Goal: Answer question/provide support: Share knowledge or assist other users

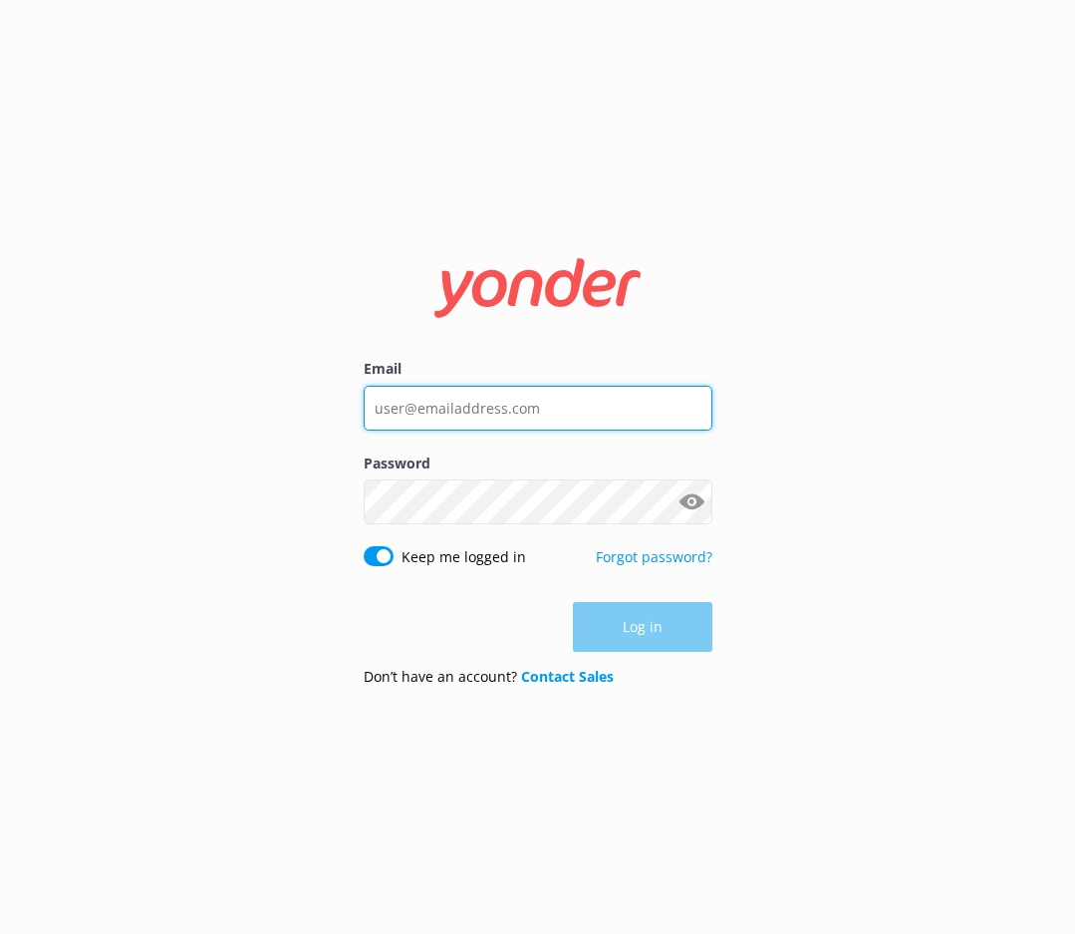
type input "[EMAIL_ADDRESS][DOMAIN_NAME]"
click at [624, 631] on div "Log in" at bounding box center [538, 627] width 349 height 50
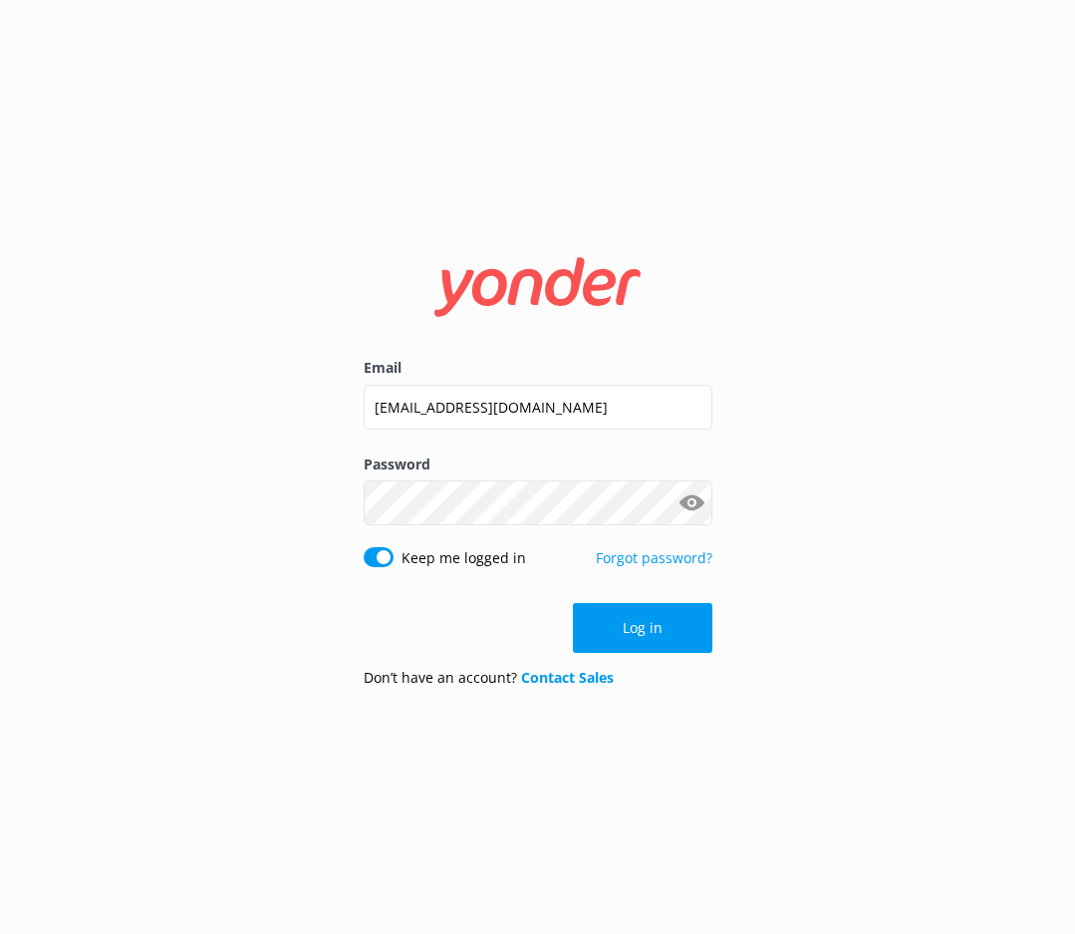
click at [624, 631] on button "Log in" at bounding box center [643, 628] width 140 height 50
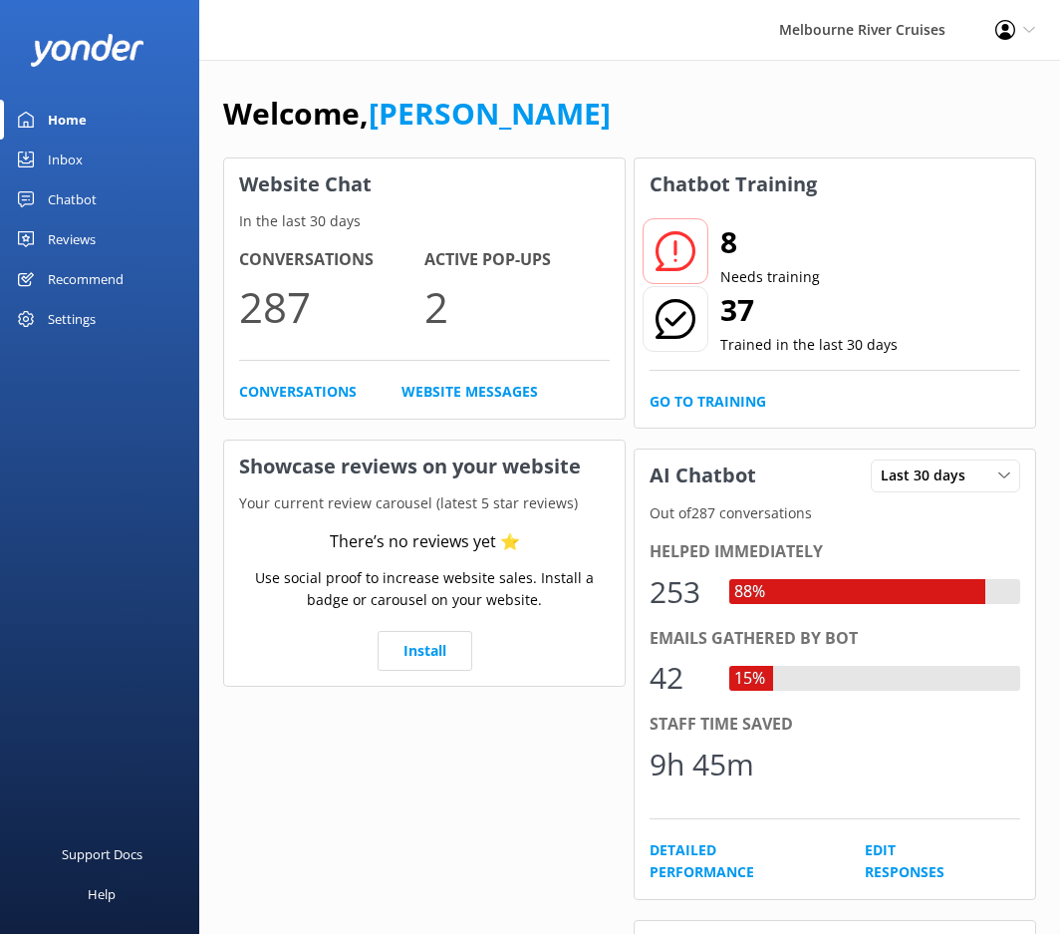
click at [699, 257] on div at bounding box center [676, 251] width 66 height 66
click at [676, 396] on link "Go to Training" at bounding box center [708, 402] width 117 height 22
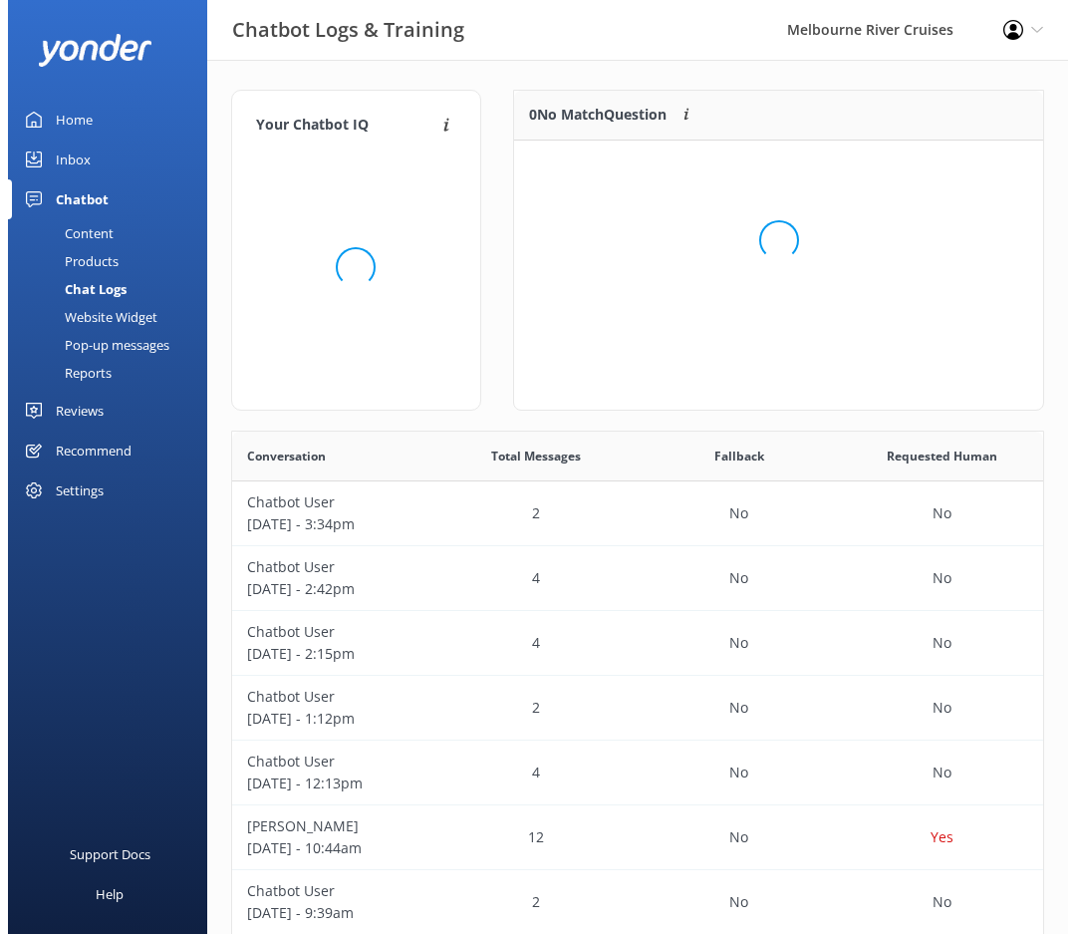
scroll to position [684, 796]
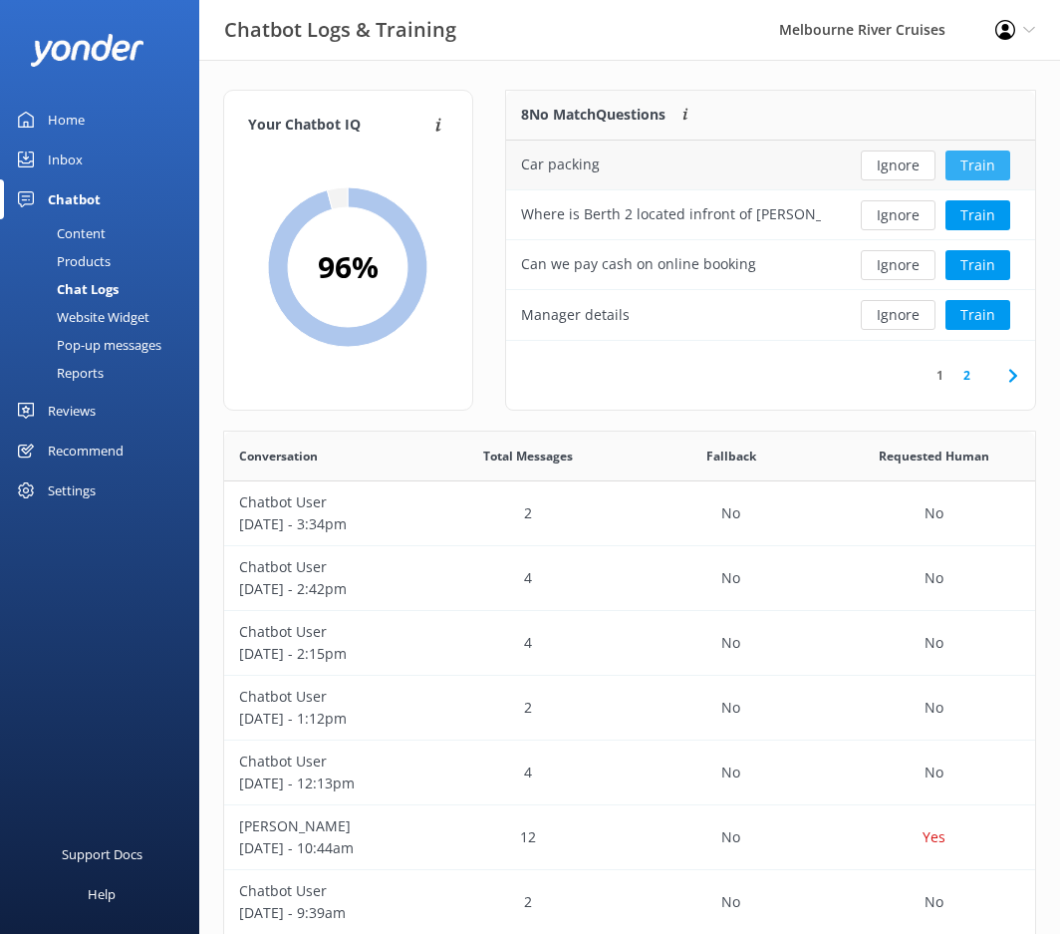
click at [967, 159] on button "Train" at bounding box center [978, 165] width 65 height 30
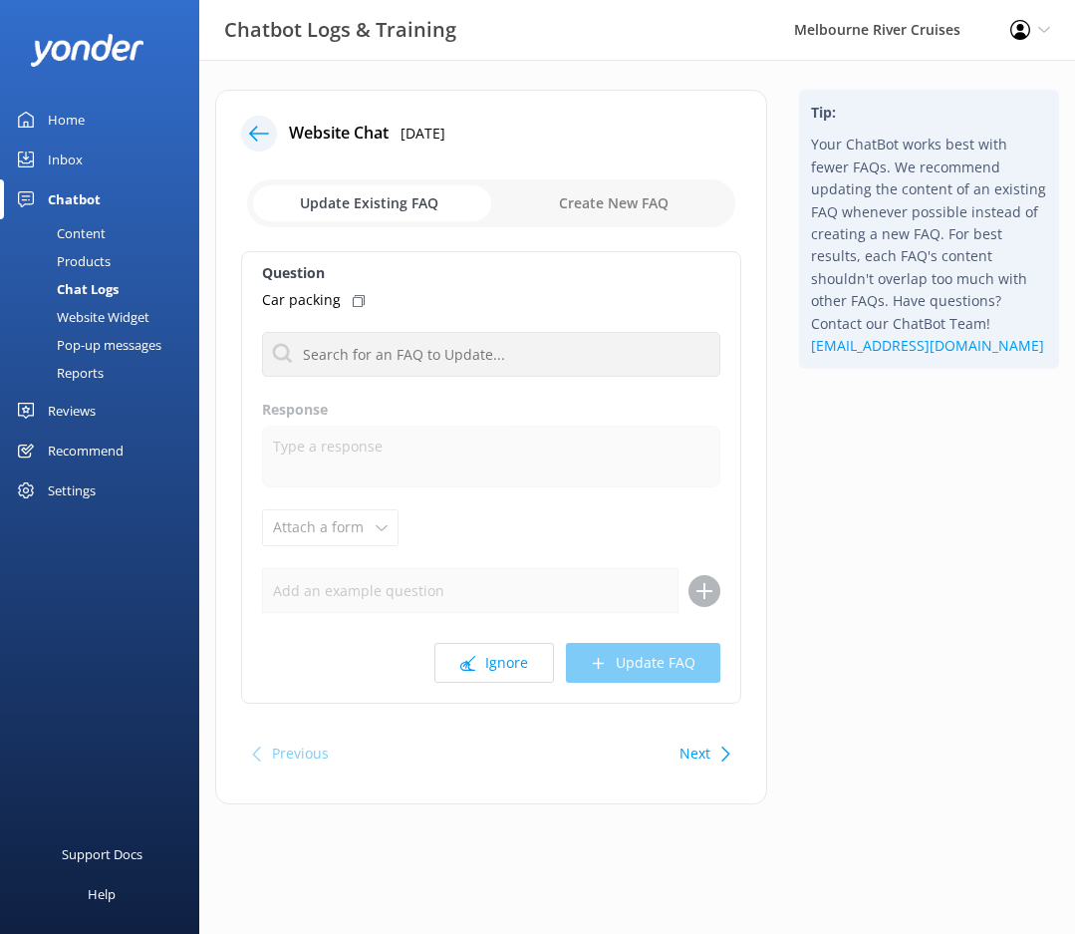
click at [320, 301] on p "Car packing" at bounding box center [301, 300] width 79 height 22
click at [345, 361] on input "text" at bounding box center [491, 354] width 458 height 45
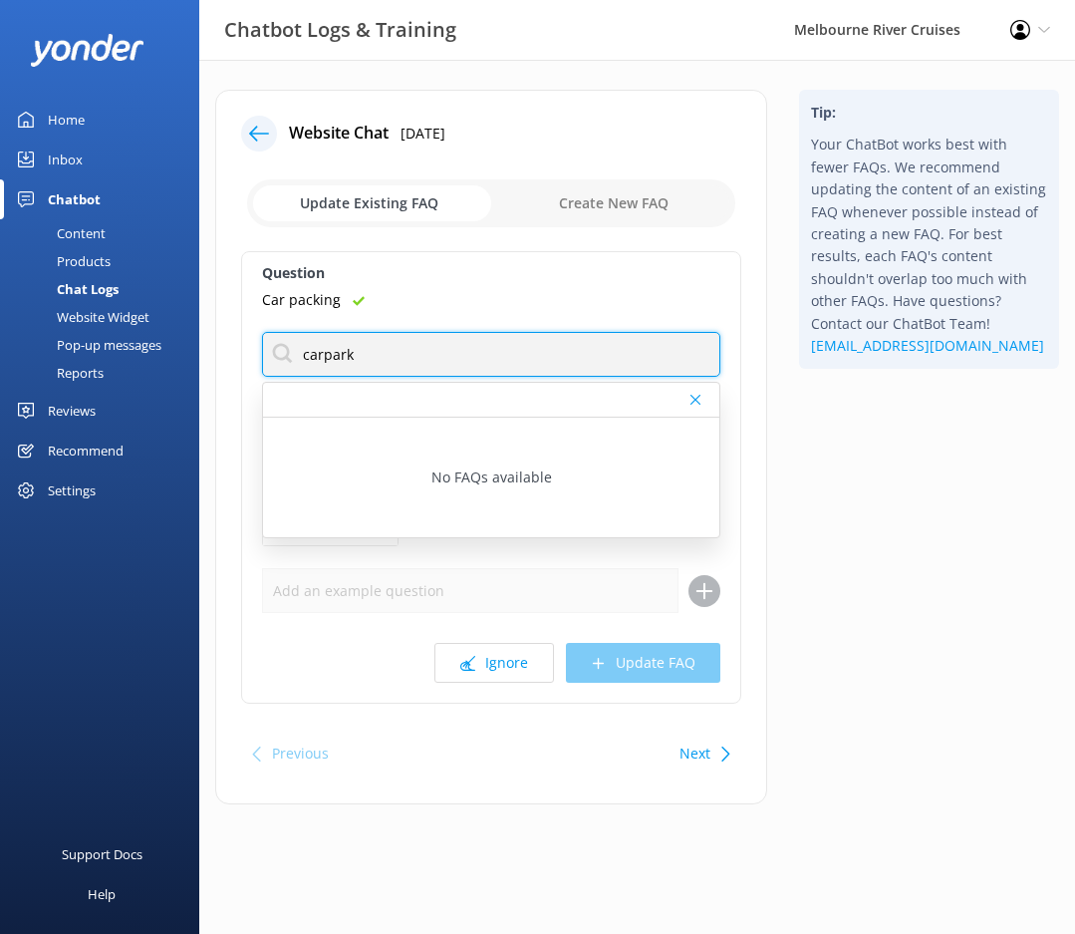
drag, startPoint x: 1026, startPoint y: 372, endPoint x: 370, endPoint y: 361, distance: 655.9
click at [370, 361] on input "carpark" at bounding box center [491, 354] width 458 height 45
click at [325, 357] on input "carpark" at bounding box center [491, 354] width 458 height 45
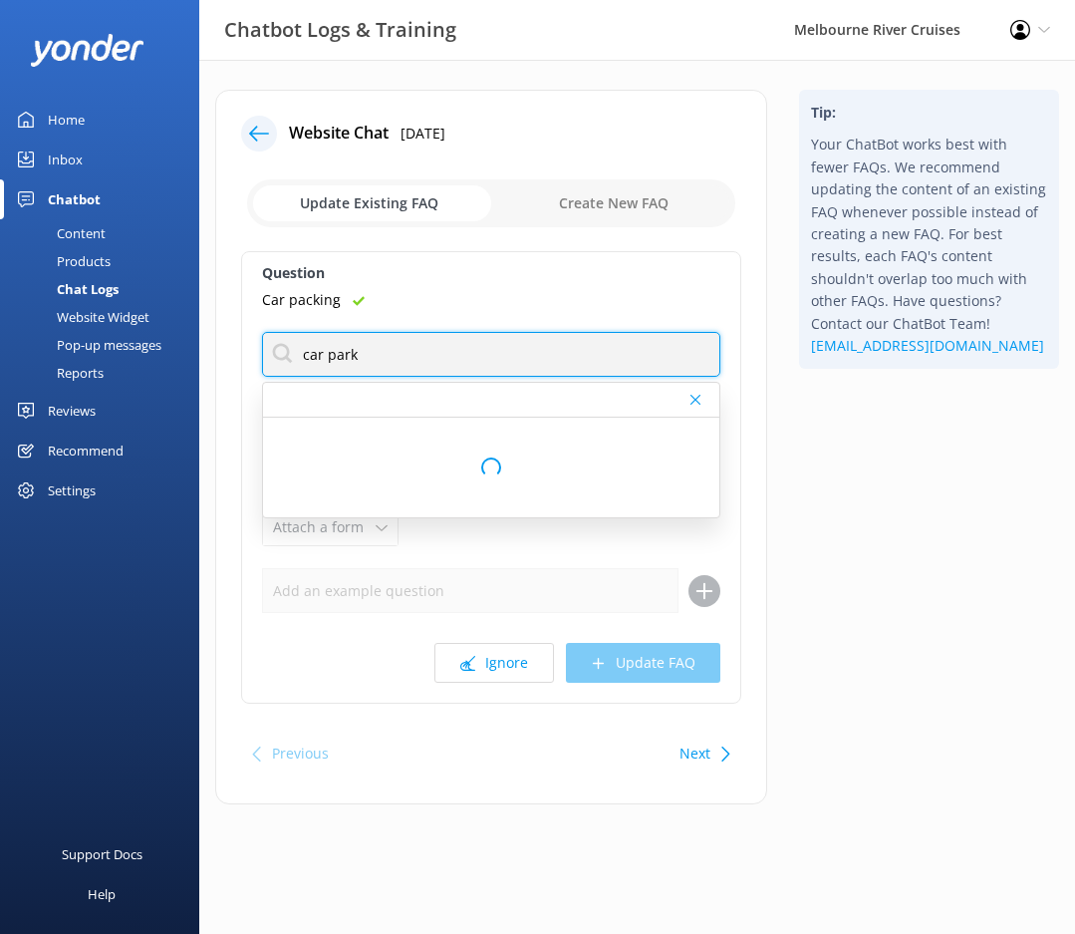
click at [402, 357] on input "car park" at bounding box center [491, 354] width 458 height 45
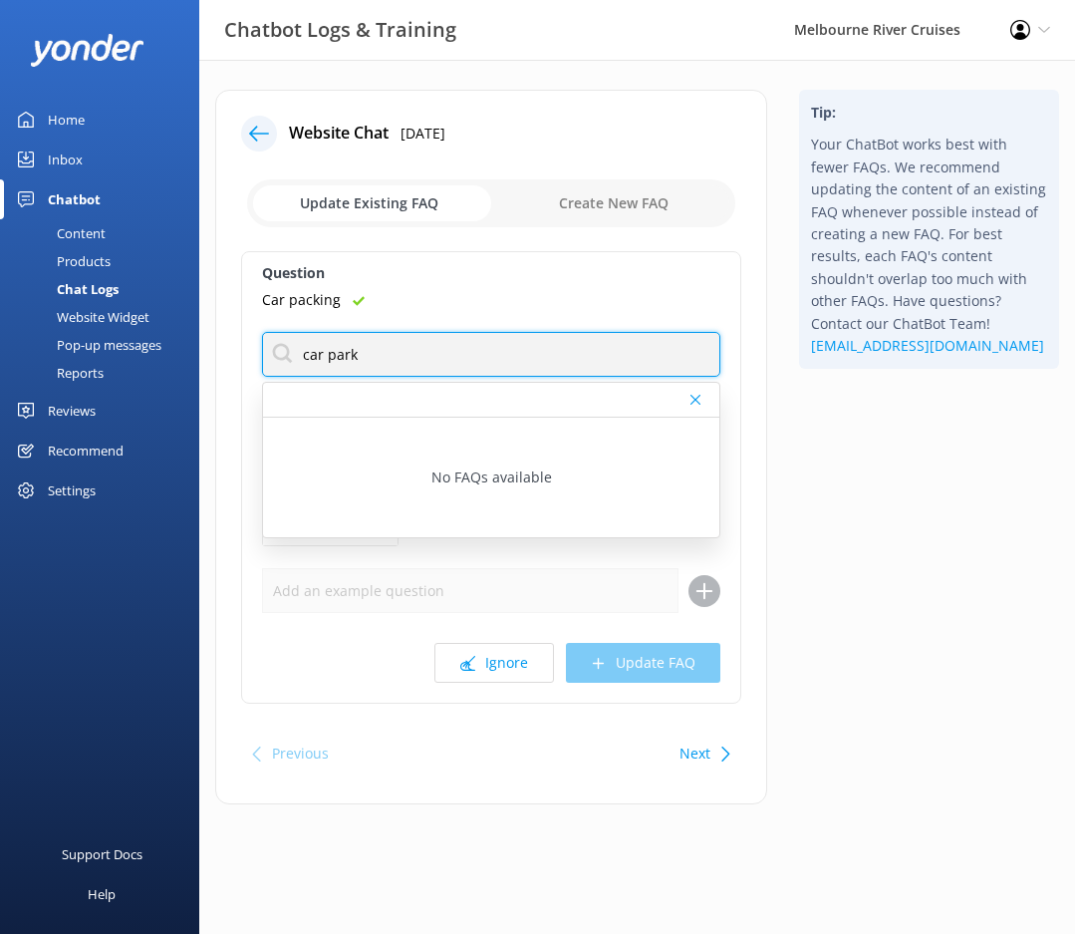
click at [402, 357] on input "car park" at bounding box center [491, 354] width 458 height 45
type input "c"
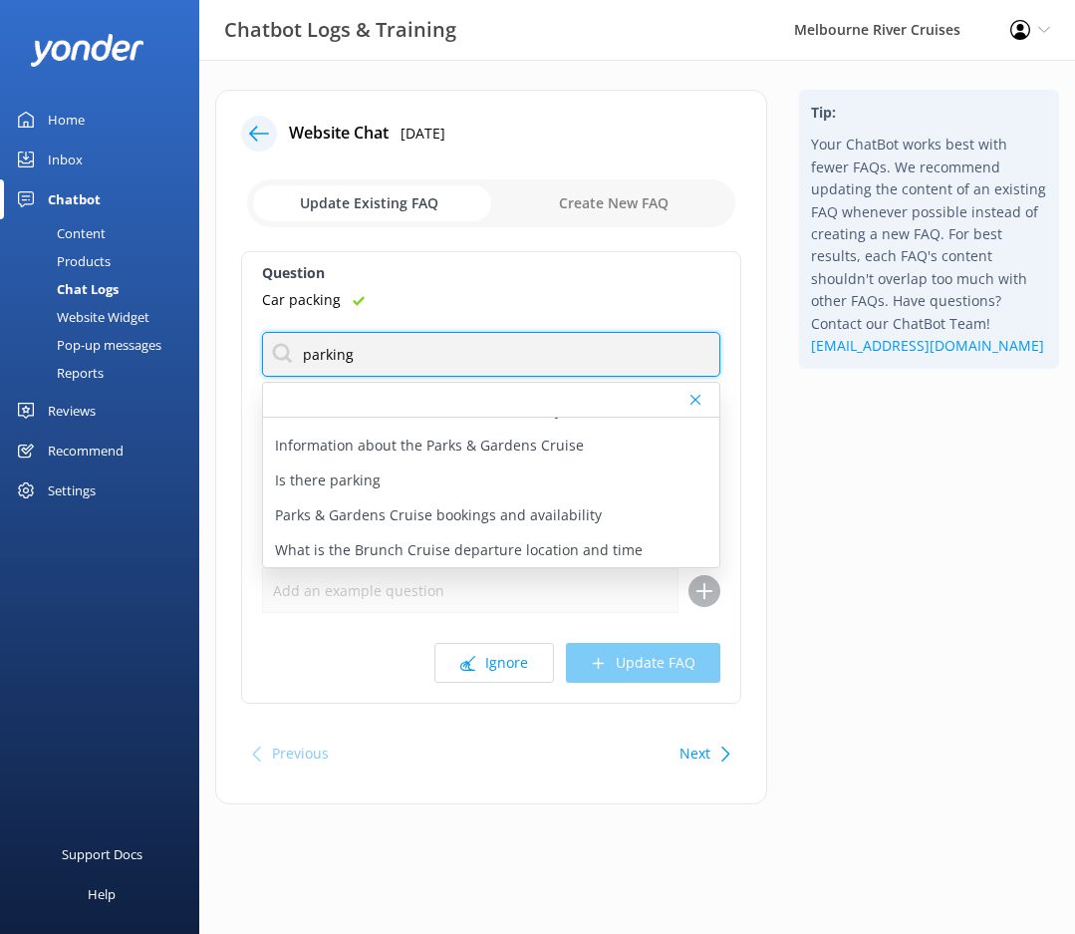
scroll to position [346, 0]
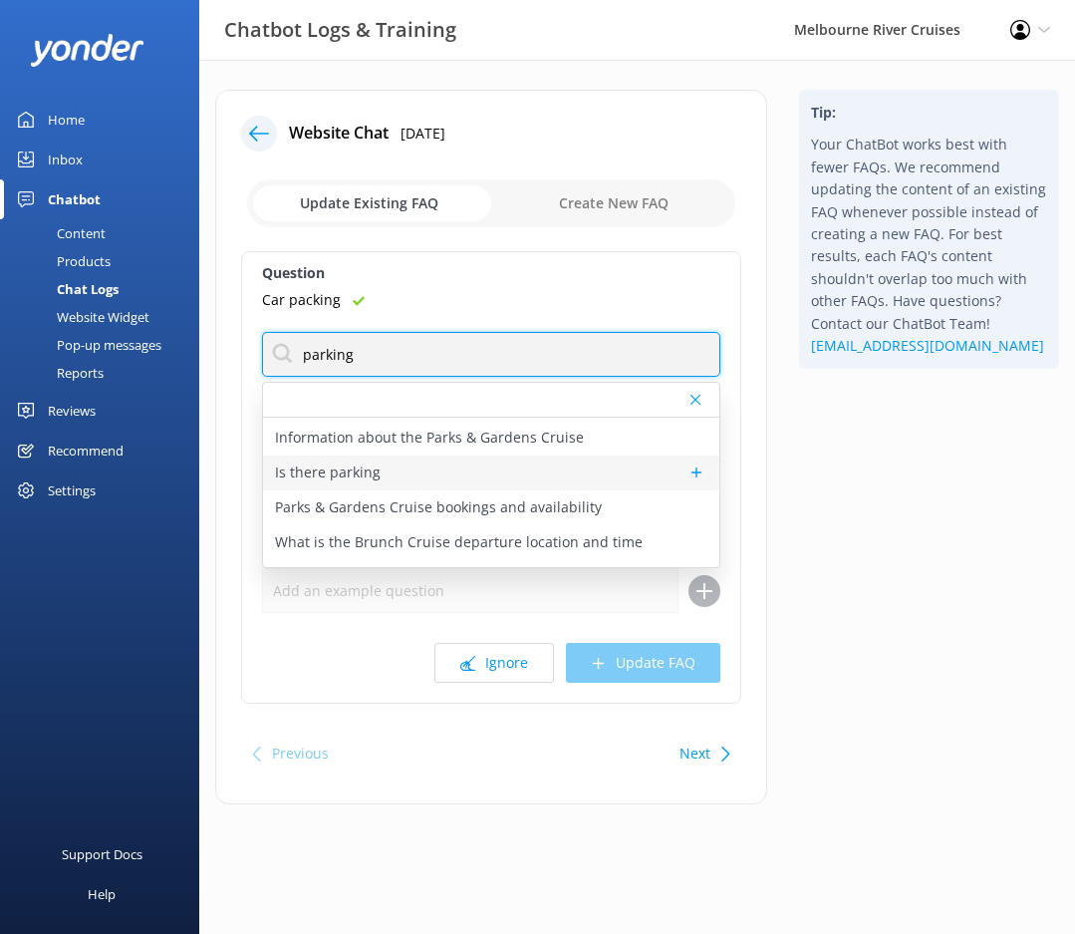
type input "parking"
click at [429, 481] on div "Is there parking" at bounding box center [491, 472] width 456 height 35
type textarea "Secure parking is available nearby. [PERSON_NAME][GEOGRAPHIC_DATA] has two conv…"
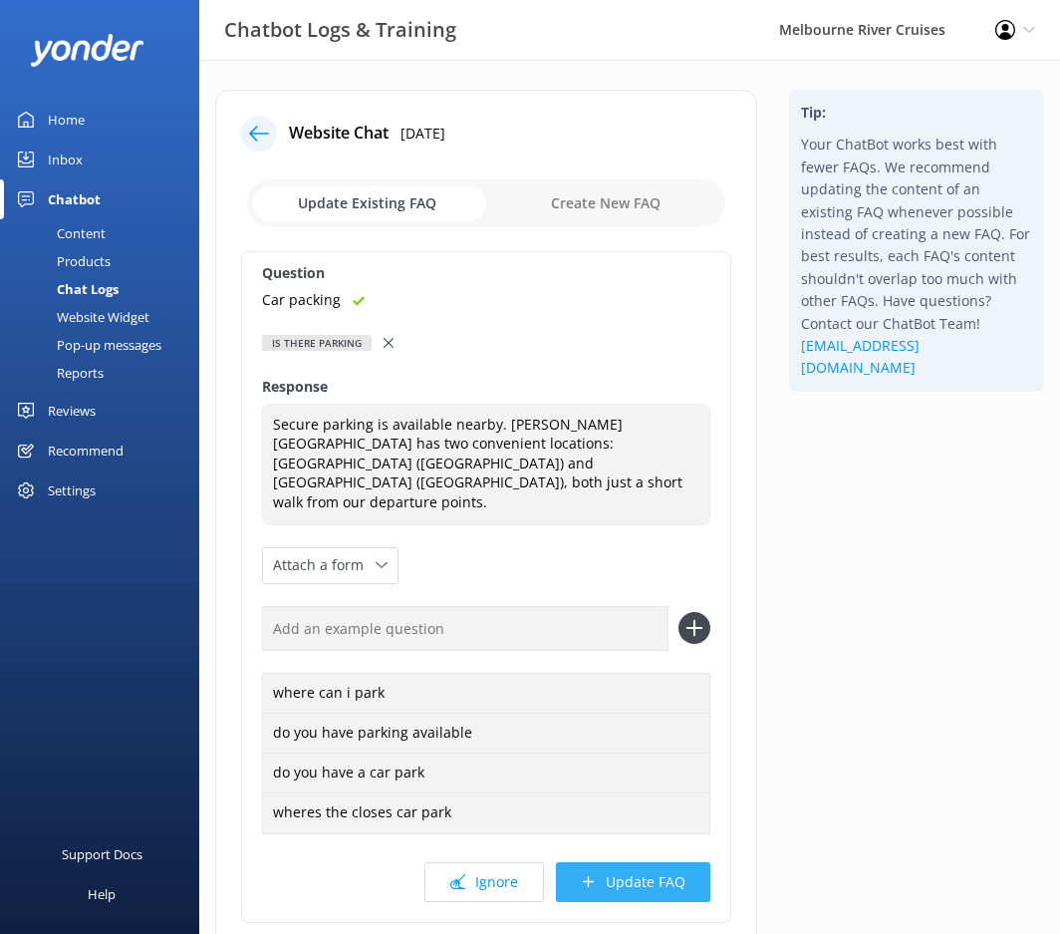
click at [643, 862] on button "Update FAQ" at bounding box center [633, 882] width 154 height 40
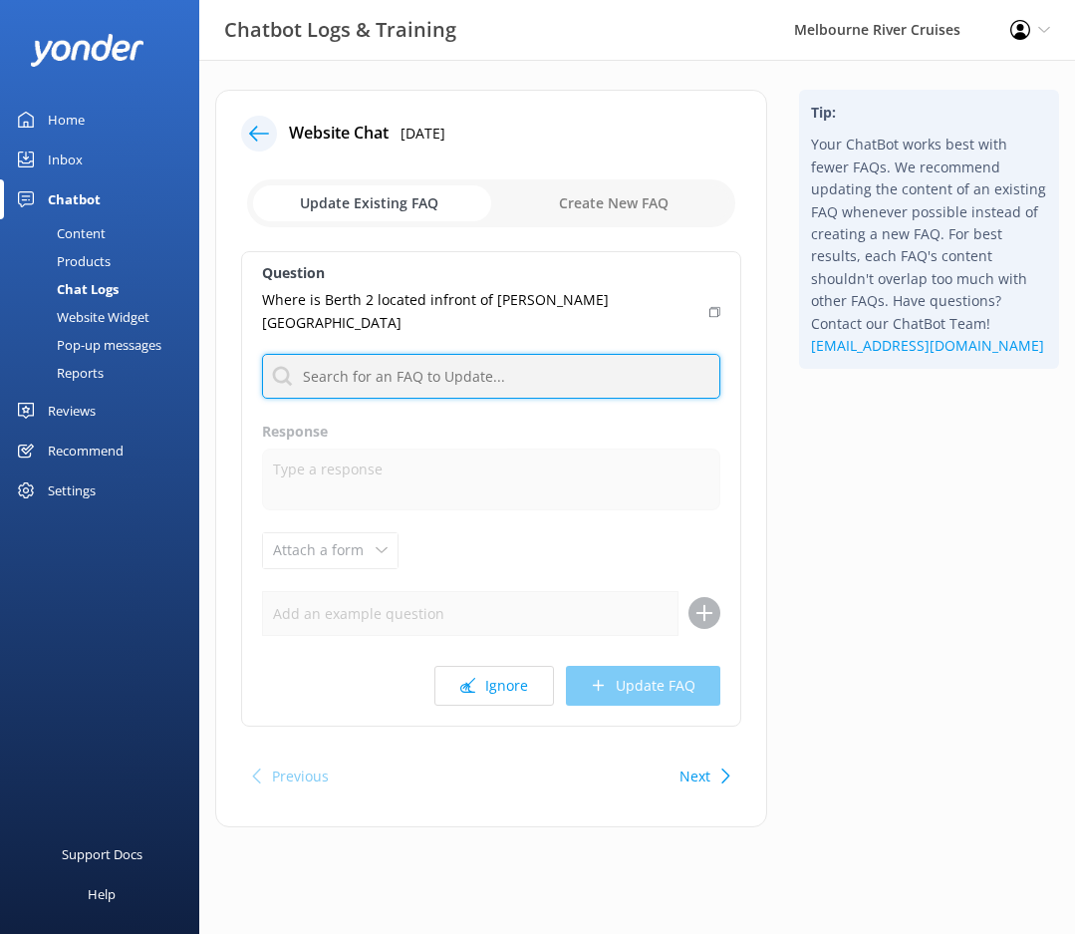
click at [404, 365] on input "text" at bounding box center [491, 376] width 458 height 45
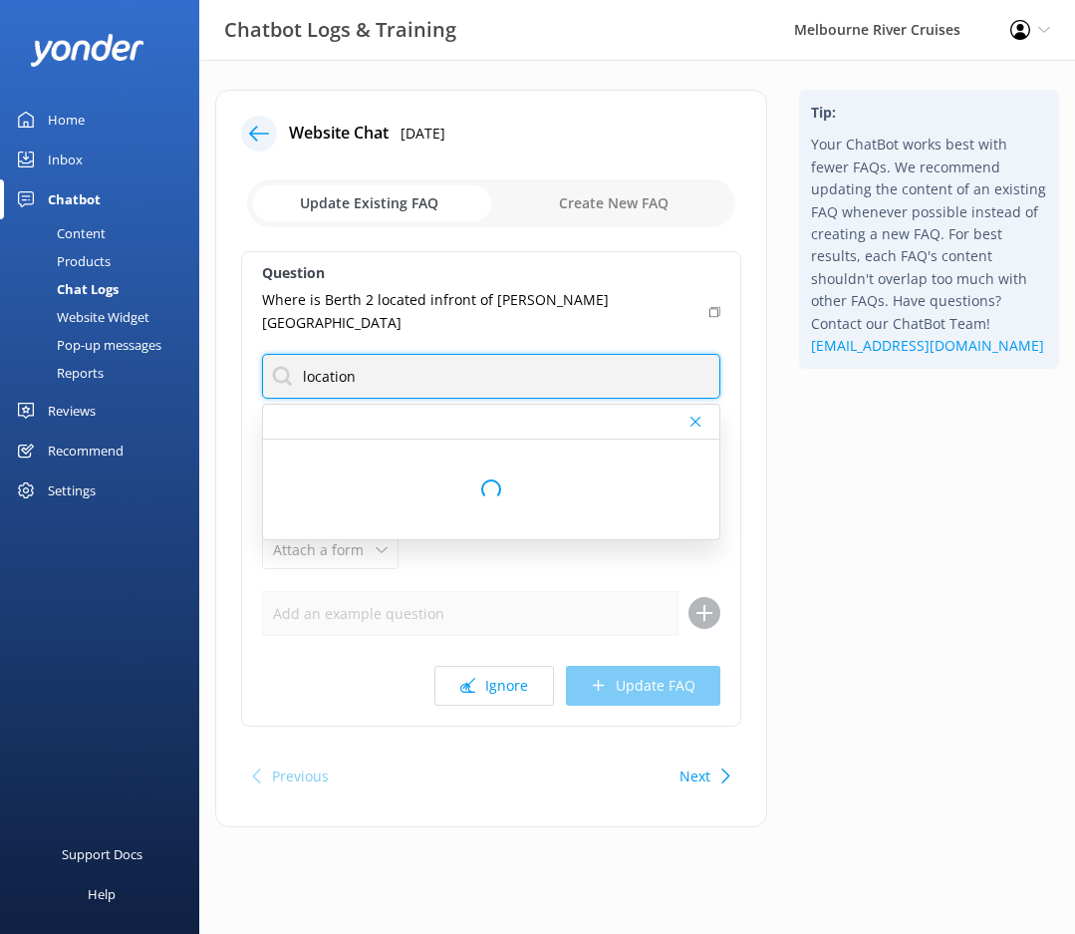
type input "location"
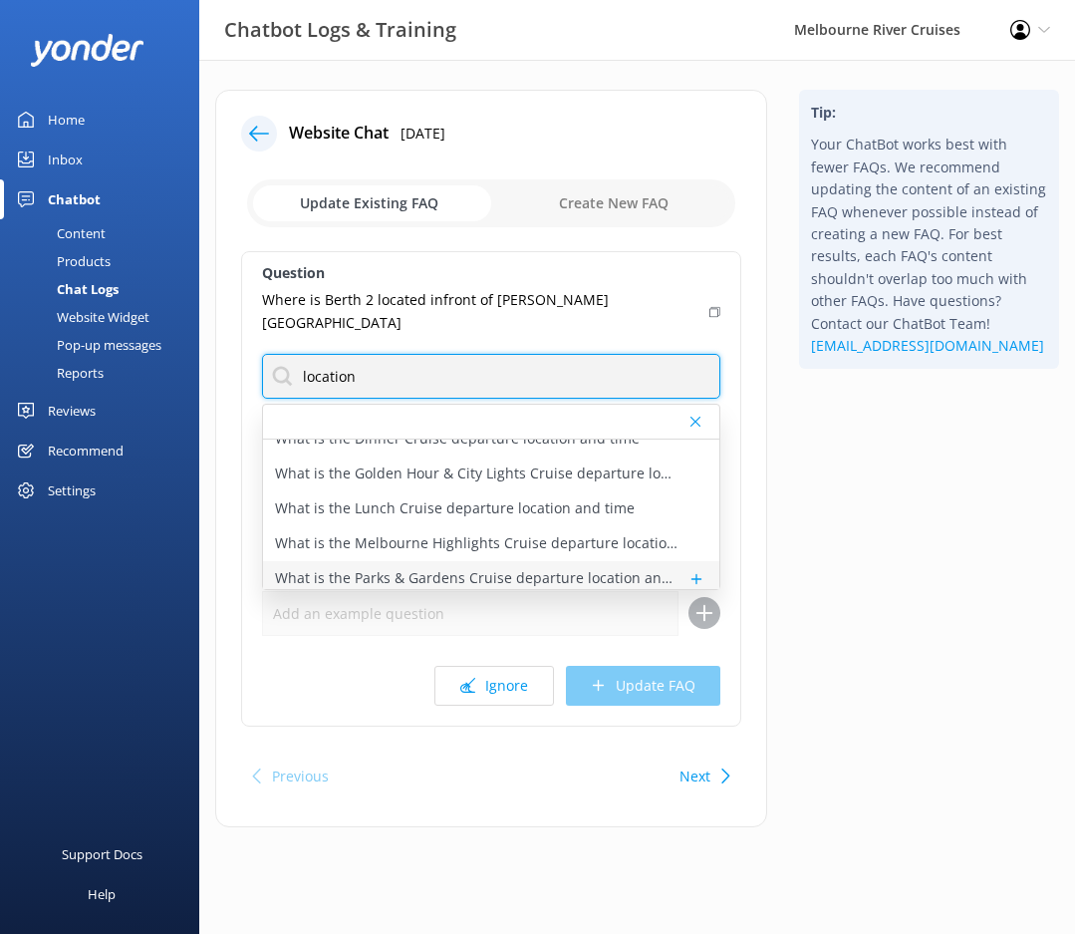
scroll to position [130, 0]
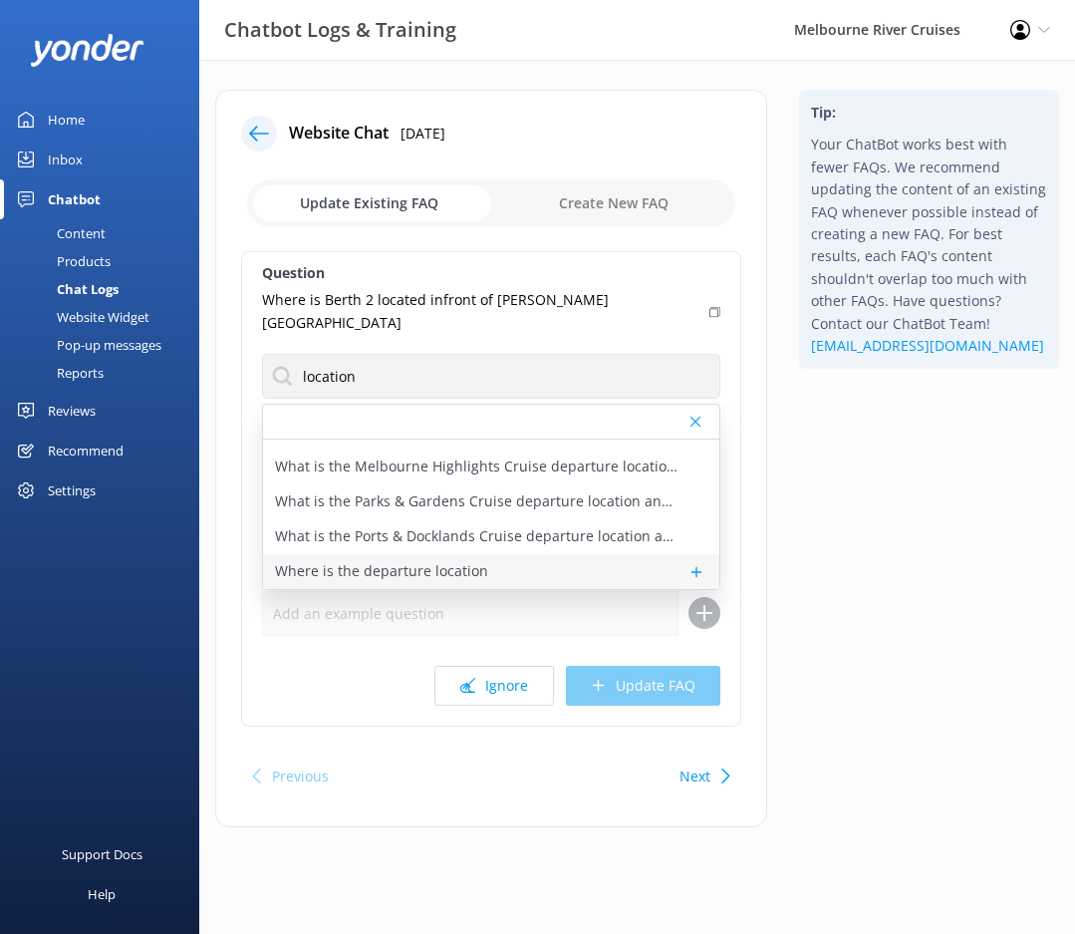
click at [450, 560] on p "Where is the departure location" at bounding box center [381, 571] width 213 height 22
type textarea "Our cruises depart from a few different locations along [GEOGRAPHIC_DATA] and F…"
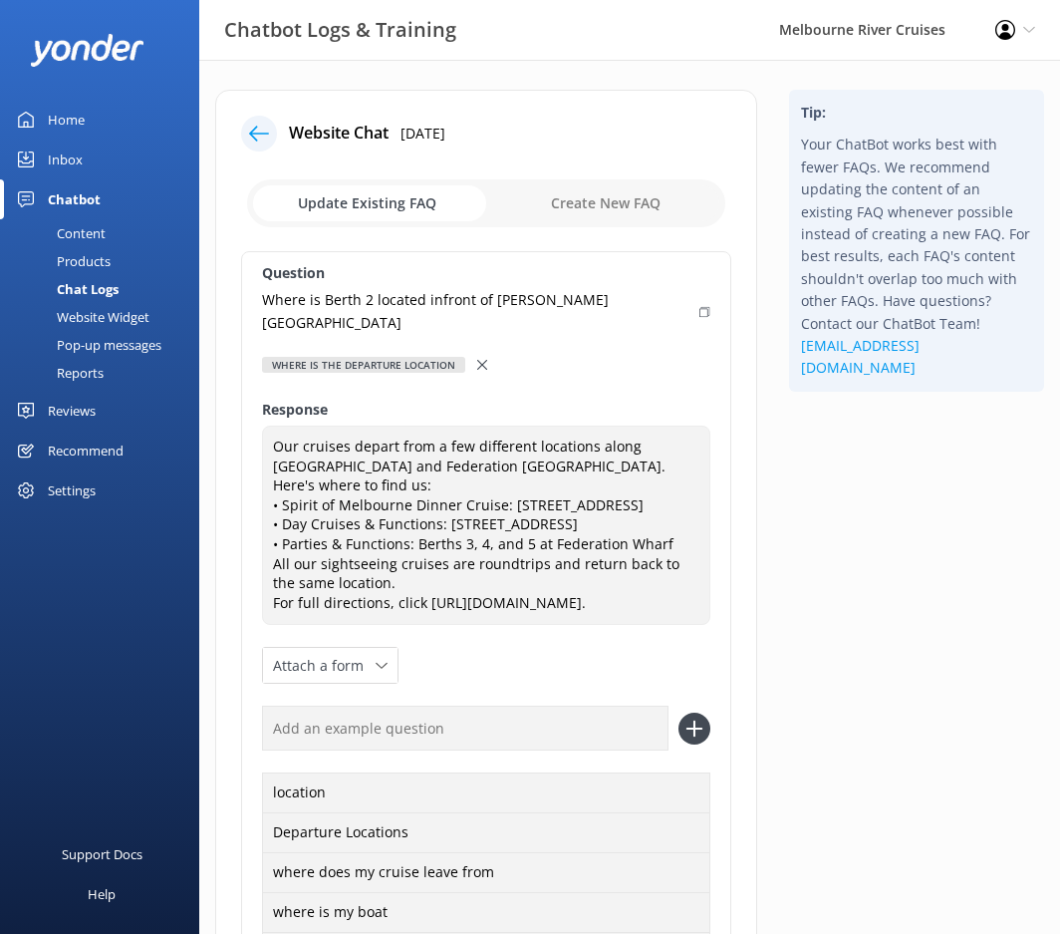
click at [482, 360] on use at bounding box center [482, 365] width 10 height 10
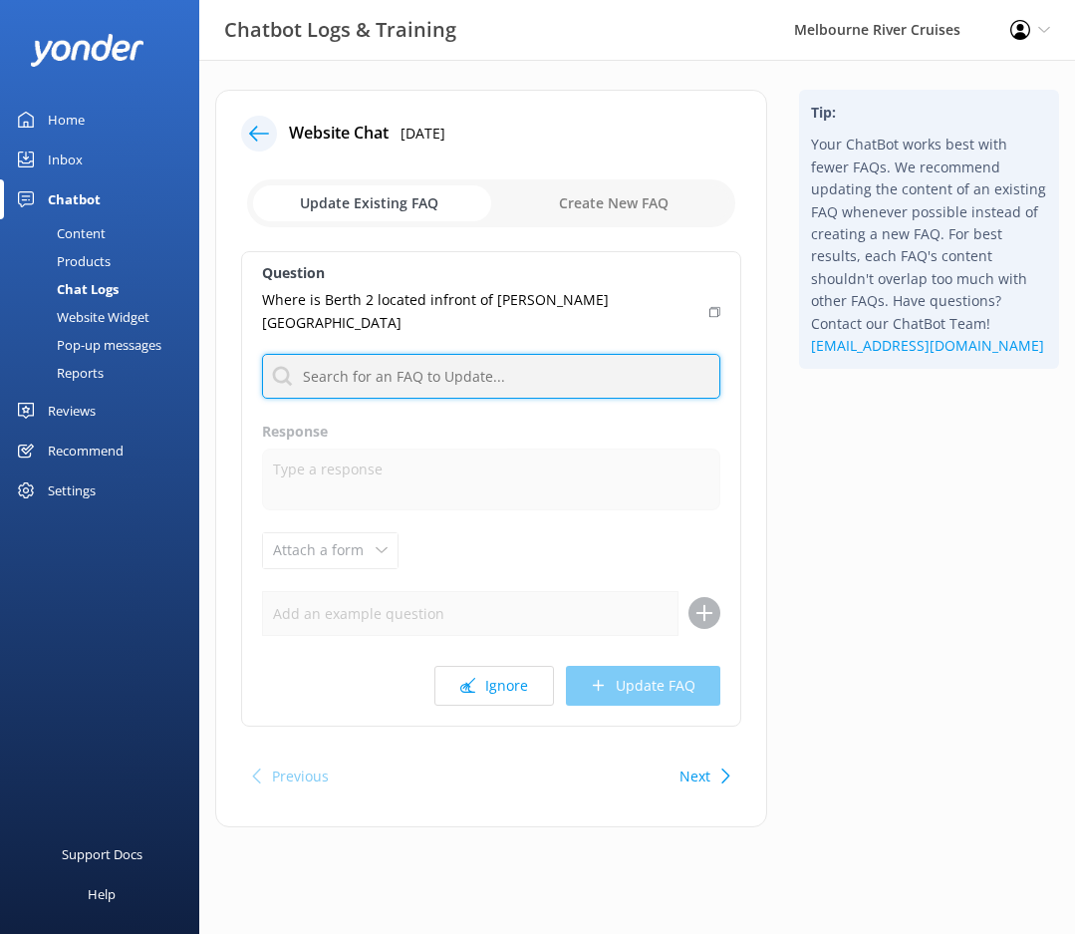
click at [455, 354] on input "text" at bounding box center [491, 376] width 458 height 45
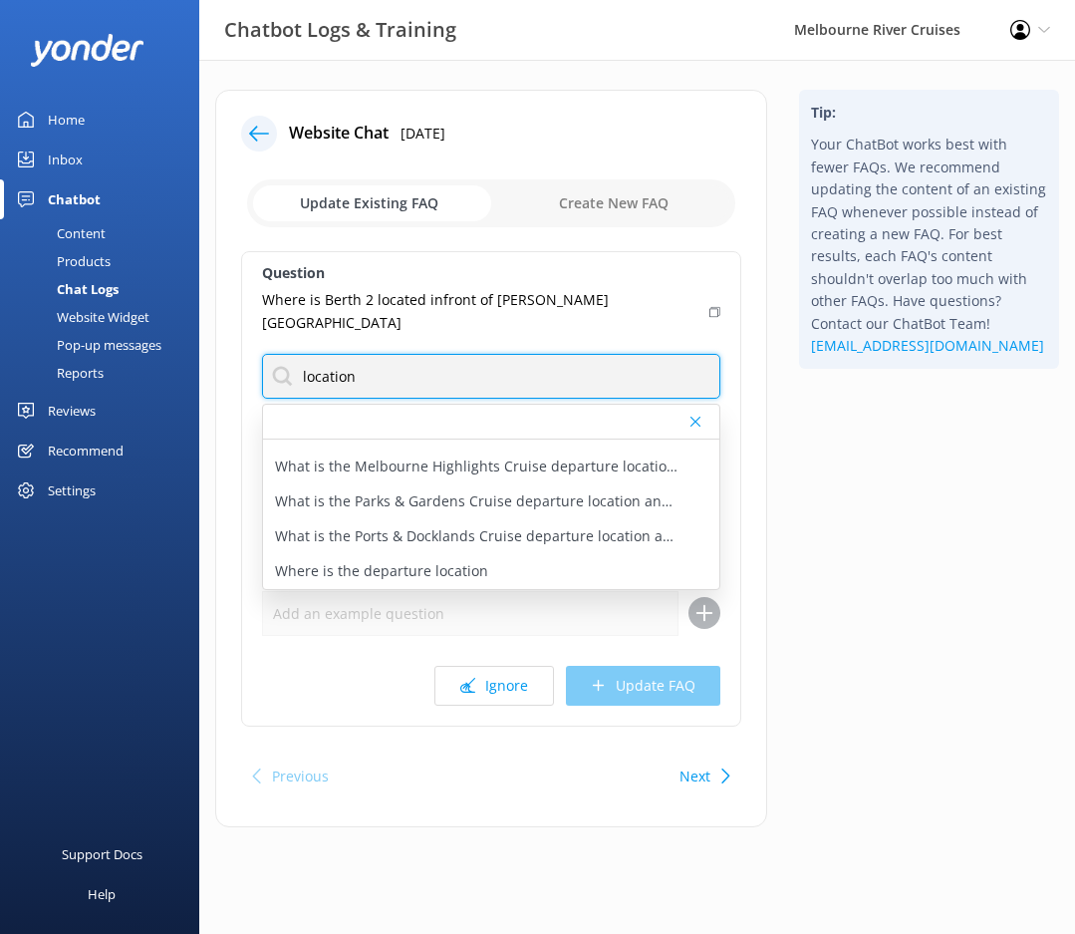
type input "location"
drag, startPoint x: 723, startPoint y: 530, endPoint x: 735, endPoint y: 472, distance: 59.0
click at [735, 472] on div "Question Where is Berth 2 located infront of [PERSON_NAME][GEOGRAPHIC_DATA] loc…" at bounding box center [491, 488] width 500 height 475
click at [505, 554] on div "Where is the departure location" at bounding box center [491, 571] width 456 height 35
type textarea "Our cruises depart from a few different locations along [GEOGRAPHIC_DATA] and F…"
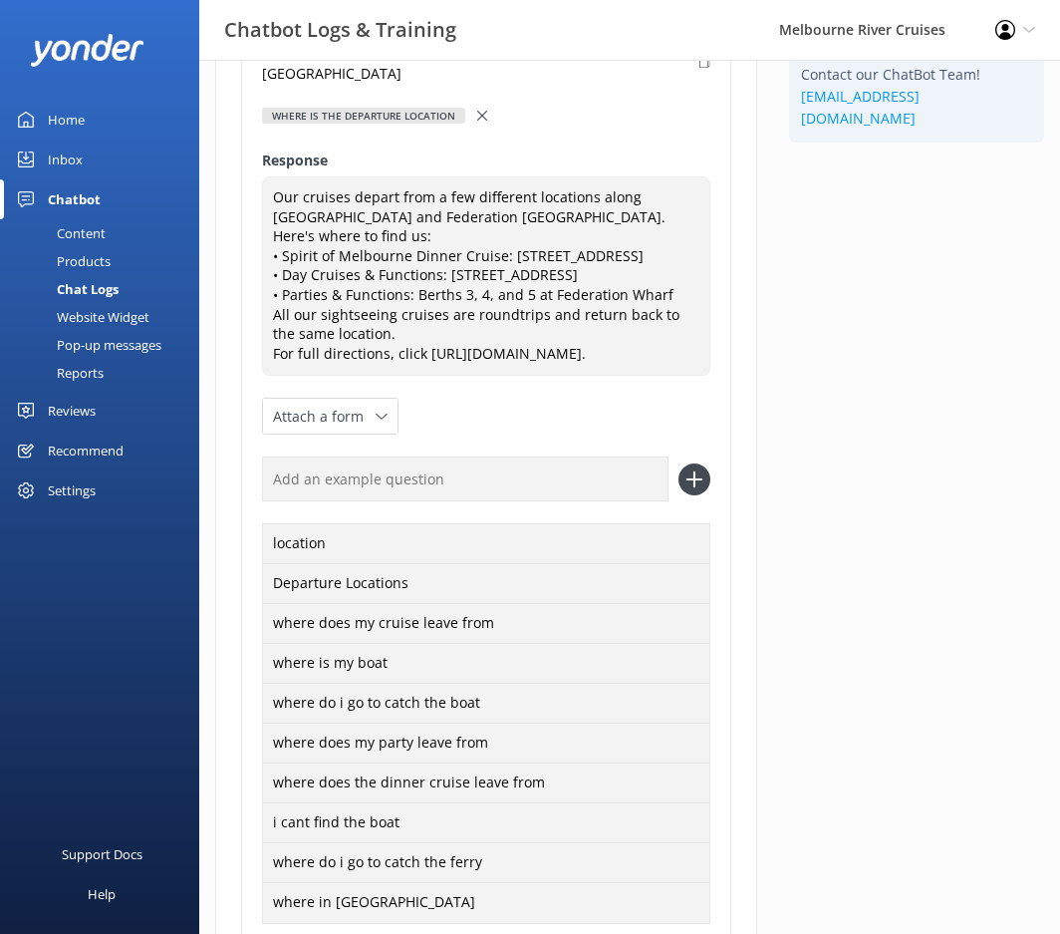
scroll to position [399, 0]
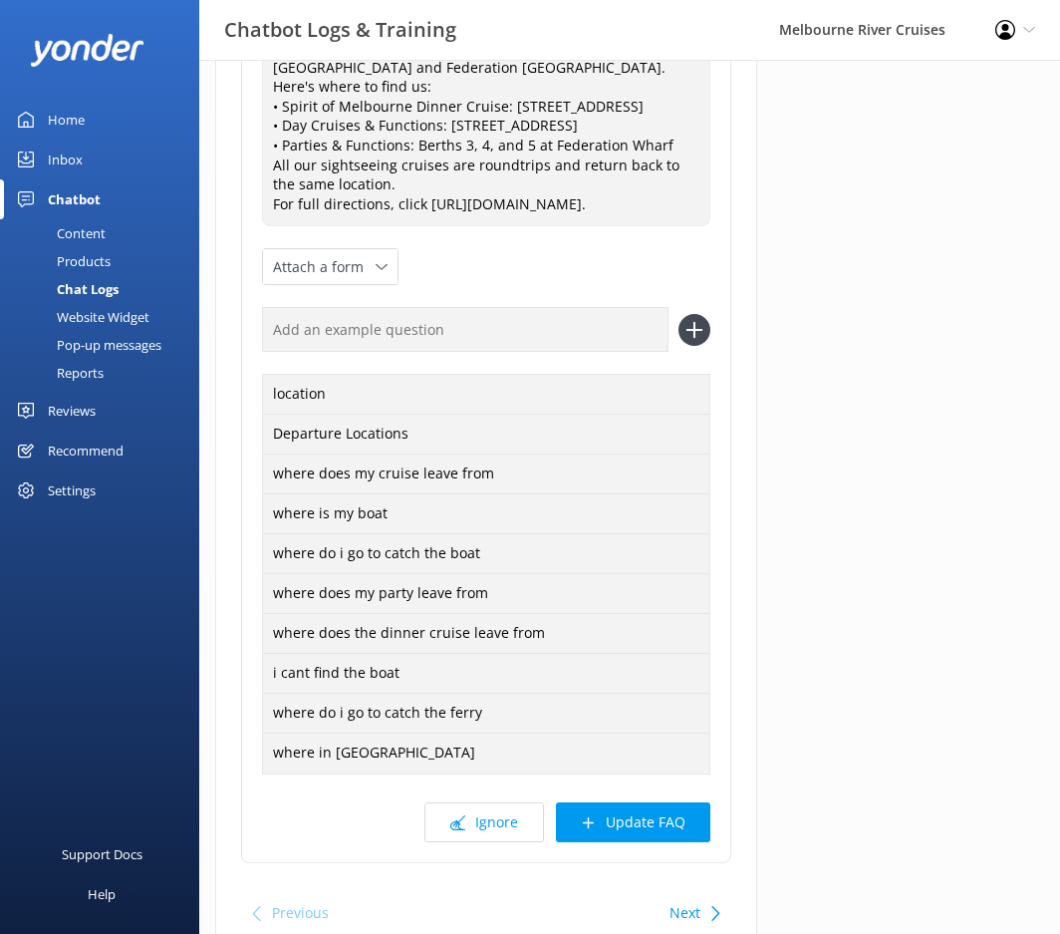
click at [621, 839] on button "Update FAQ" at bounding box center [633, 822] width 154 height 40
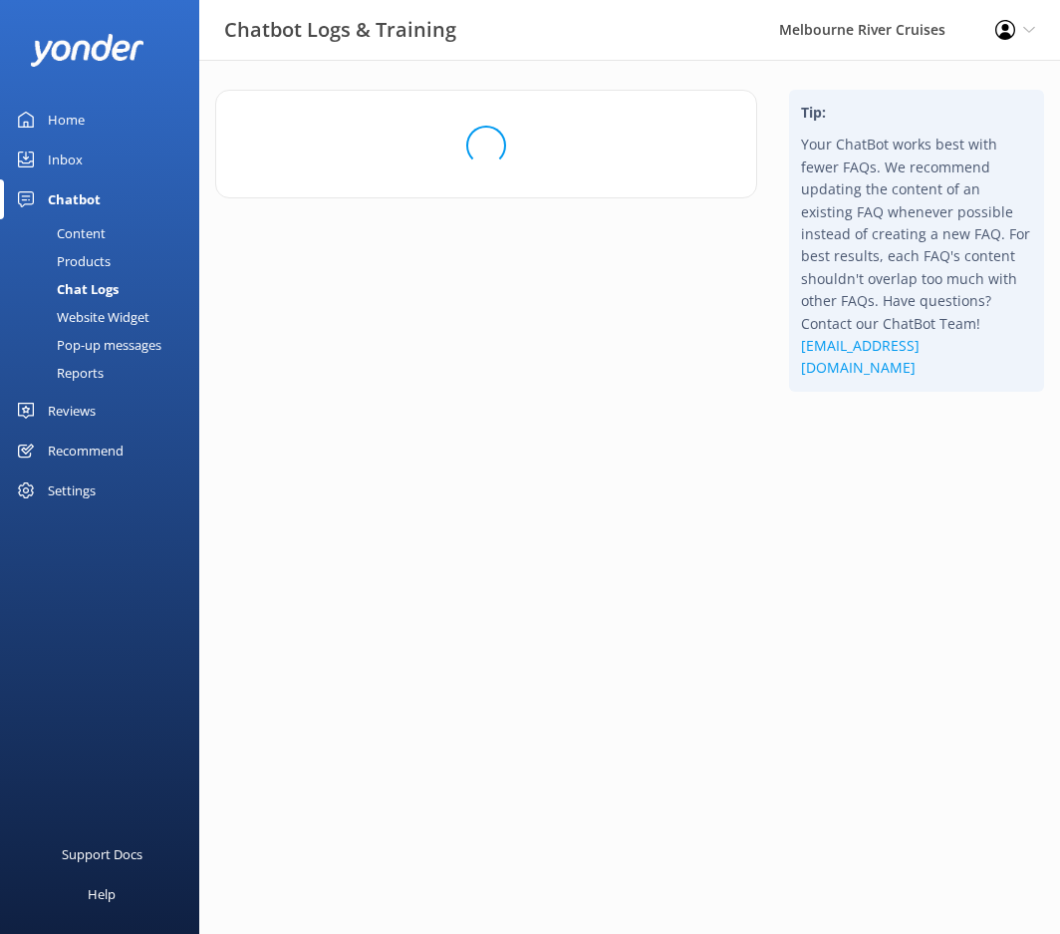
scroll to position [0, 0]
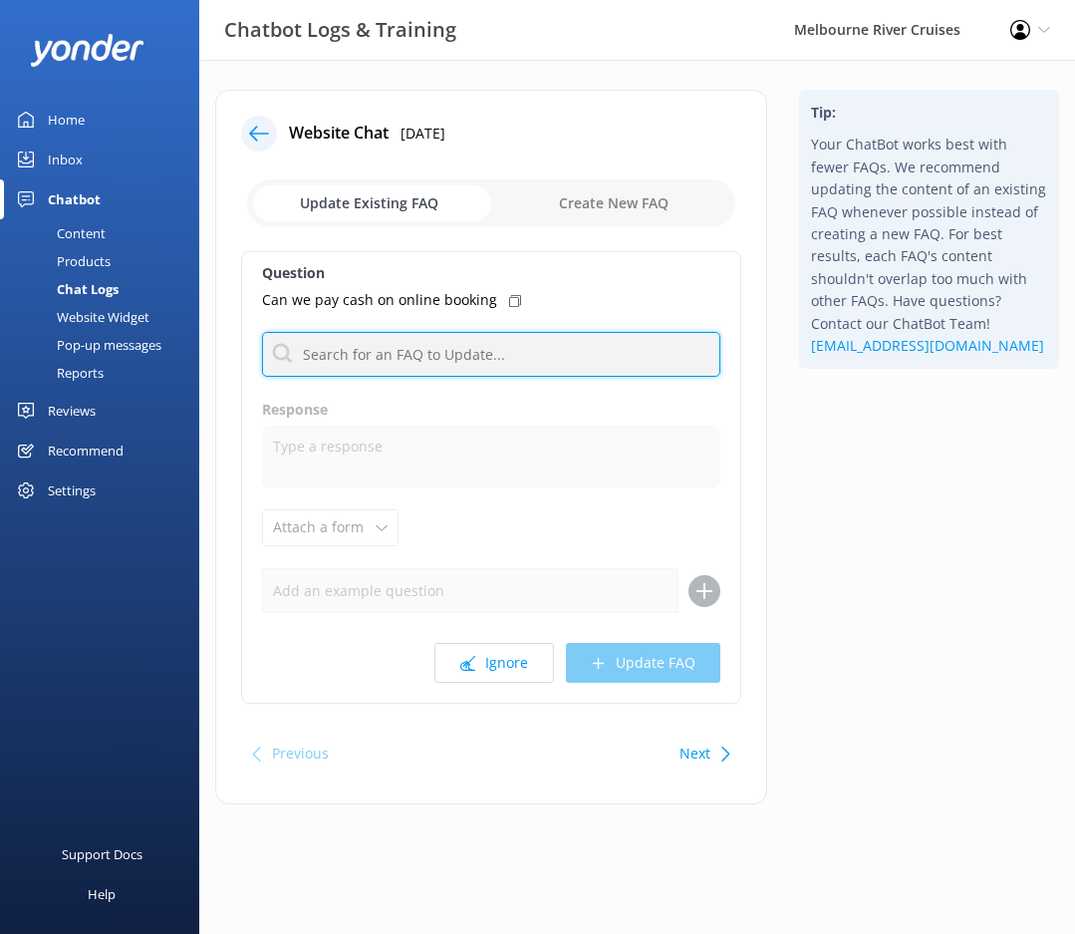
click at [412, 355] on input "text" at bounding box center [491, 354] width 458 height 45
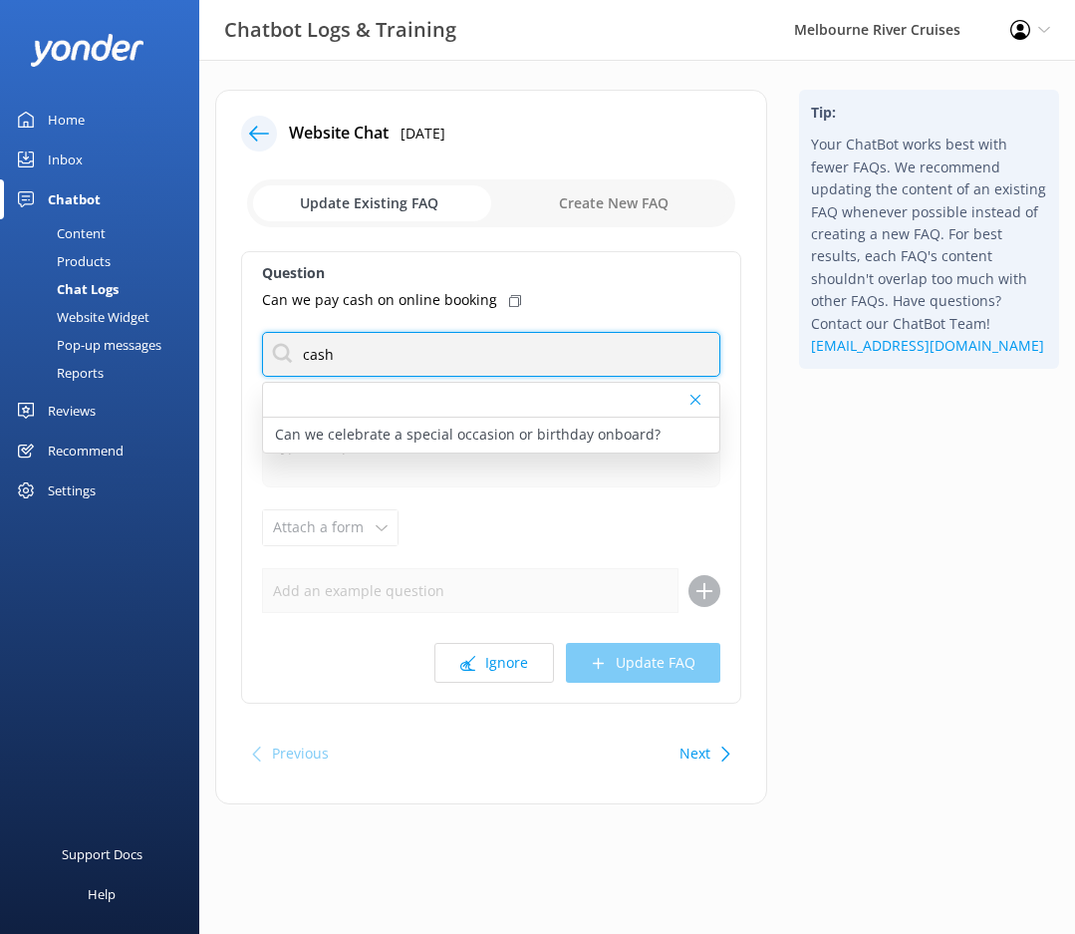
drag, startPoint x: 341, startPoint y: 364, endPoint x: 297, endPoint y: 361, distance: 44.0
click at [297, 361] on input "cash" at bounding box center [491, 354] width 458 height 45
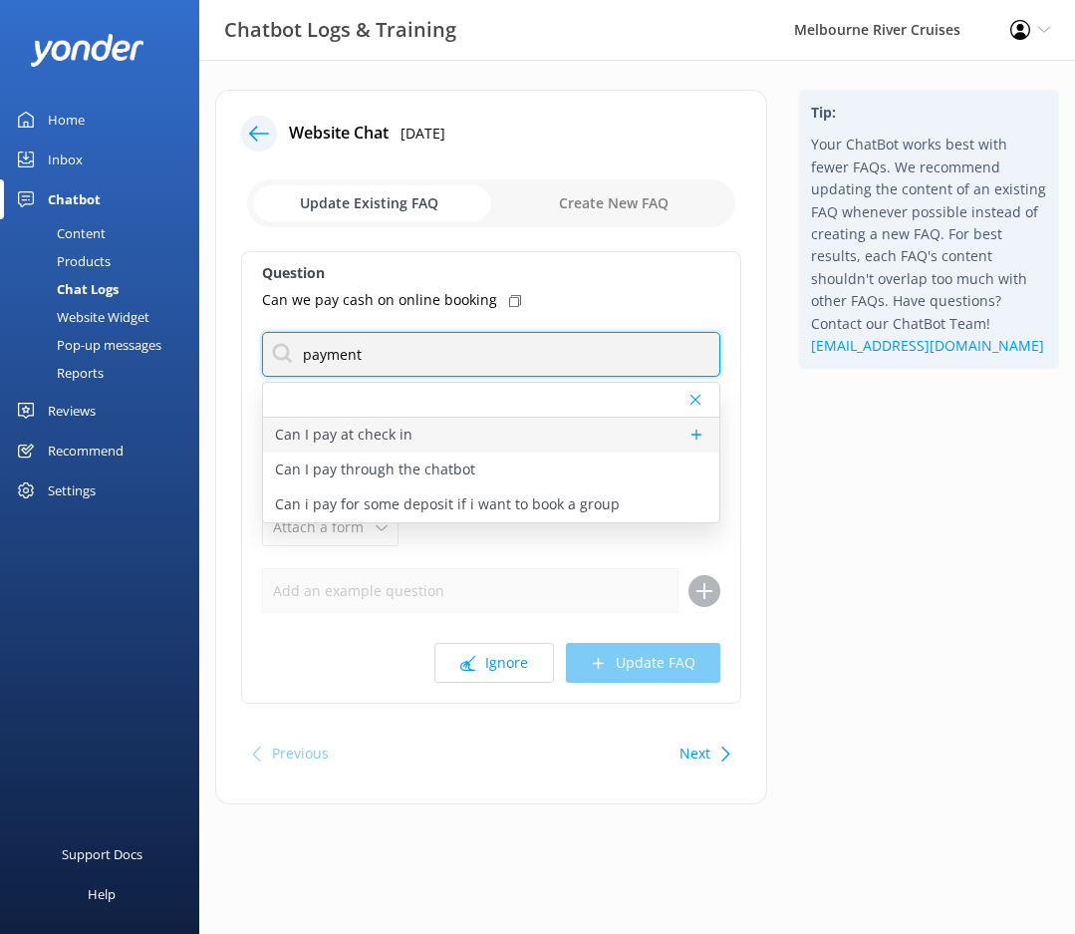
type input "payment"
click at [373, 431] on p "Can I pay at check in" at bounding box center [344, 435] width 138 height 22
type textarea "You can purchase tickets in person at [GEOGRAPHIC_DATA] (Berth 2) and Federatio…"
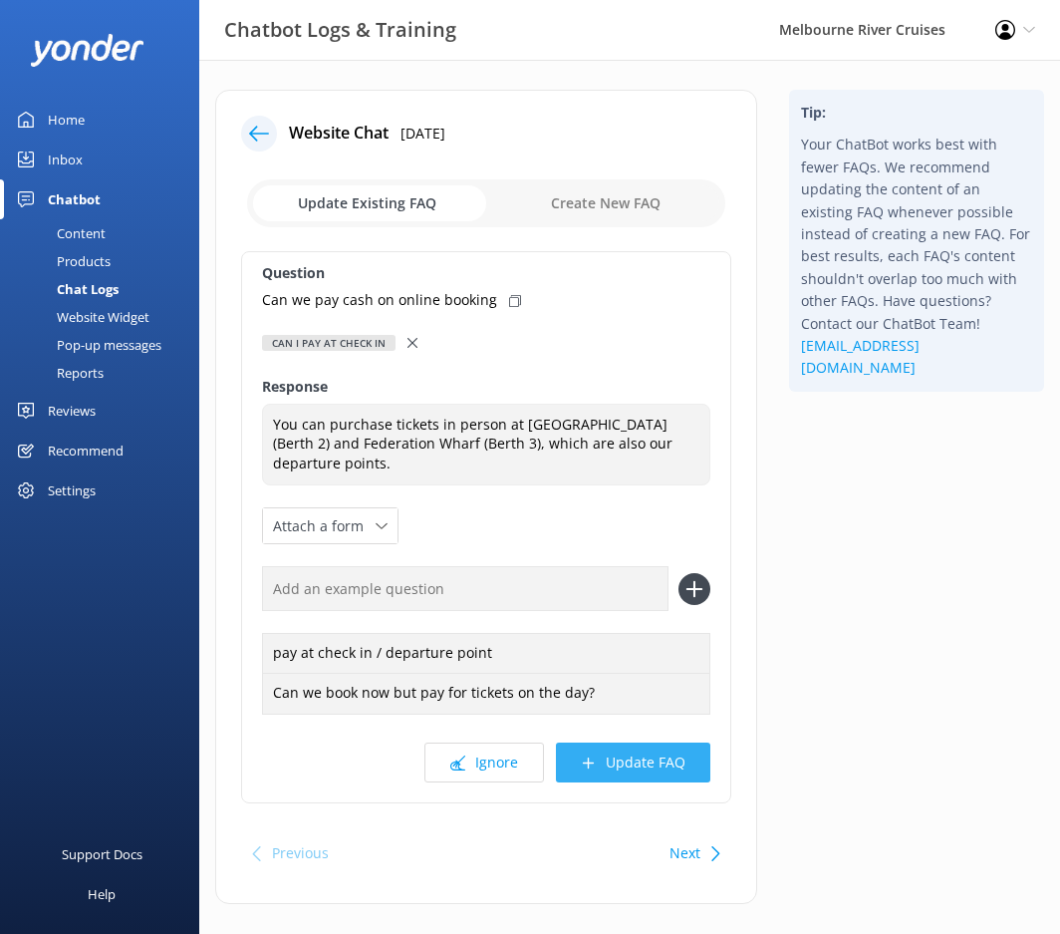
click at [655, 744] on button "Update FAQ" at bounding box center [633, 762] width 154 height 40
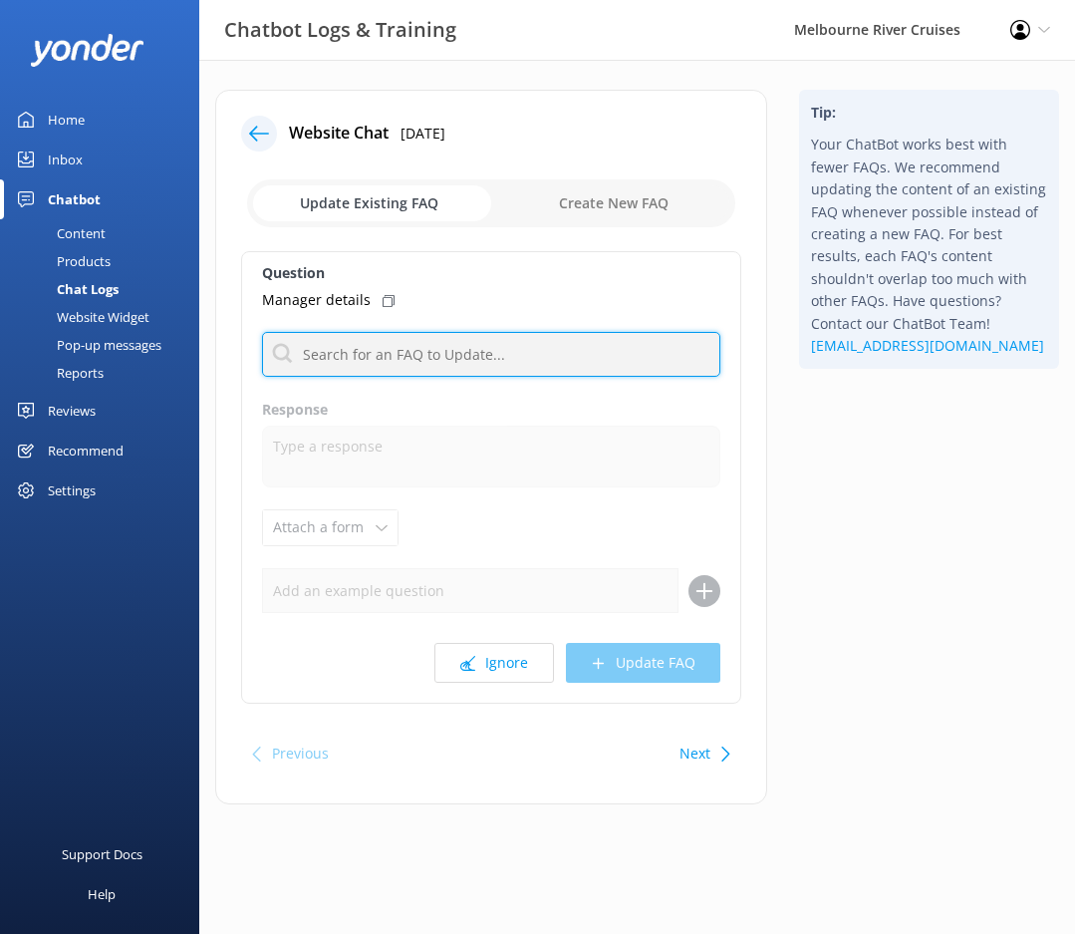
click at [416, 343] on input "text" at bounding box center [491, 354] width 458 height 45
click at [613, 400] on label "Response" at bounding box center [491, 410] width 458 height 22
click at [495, 680] on button "Ignore" at bounding box center [495, 663] width 120 height 40
click at [405, 341] on input "text" at bounding box center [491, 354] width 458 height 45
type input "function"
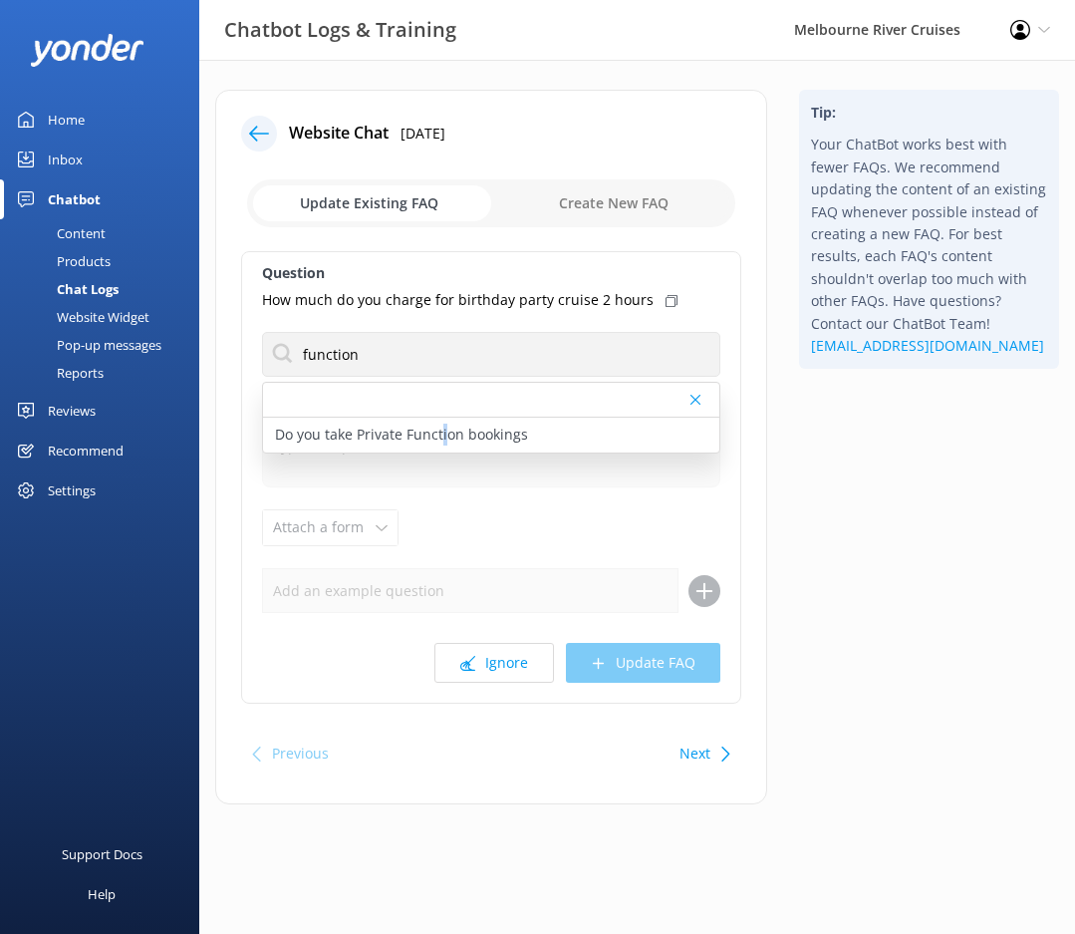
click at [443, 427] on p "Do you take Private Function bookings" at bounding box center [401, 435] width 253 height 22
type textarea "We offer private bookings for a wide range of events including birthdays, weddi…"
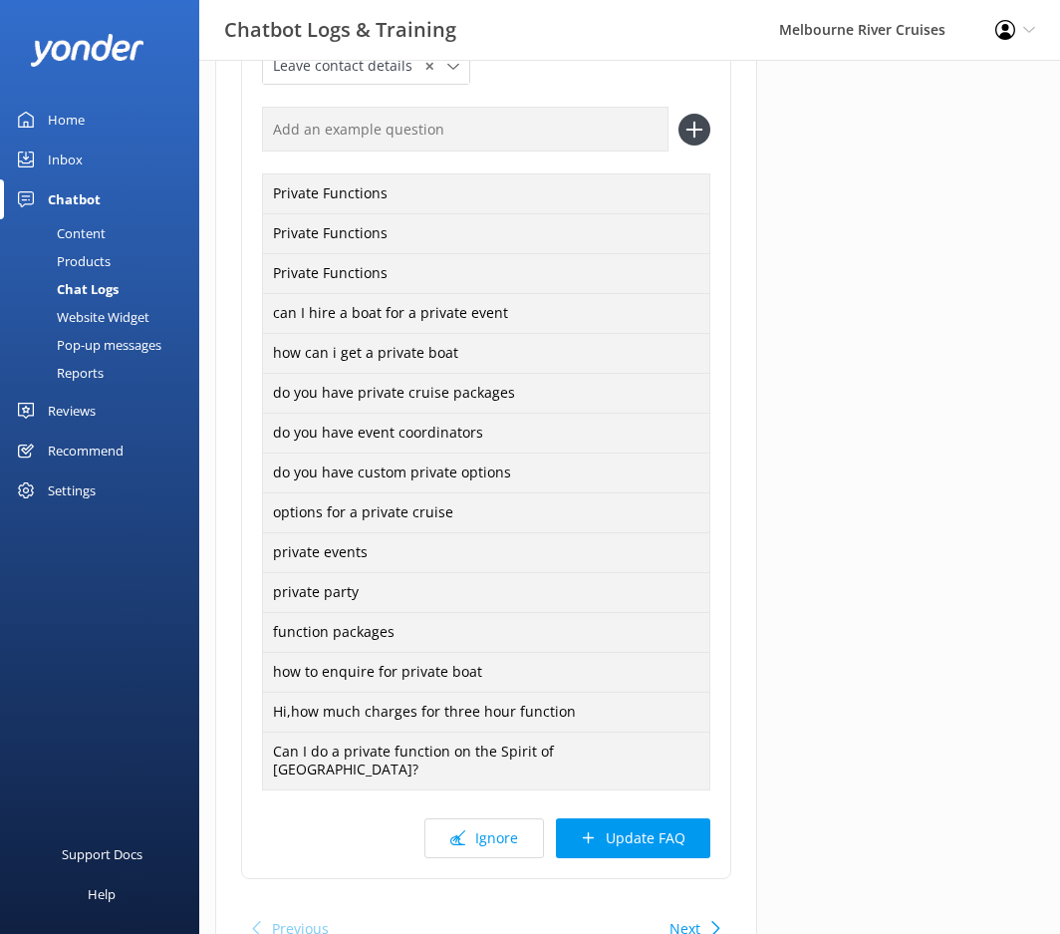
scroll to position [607, 0]
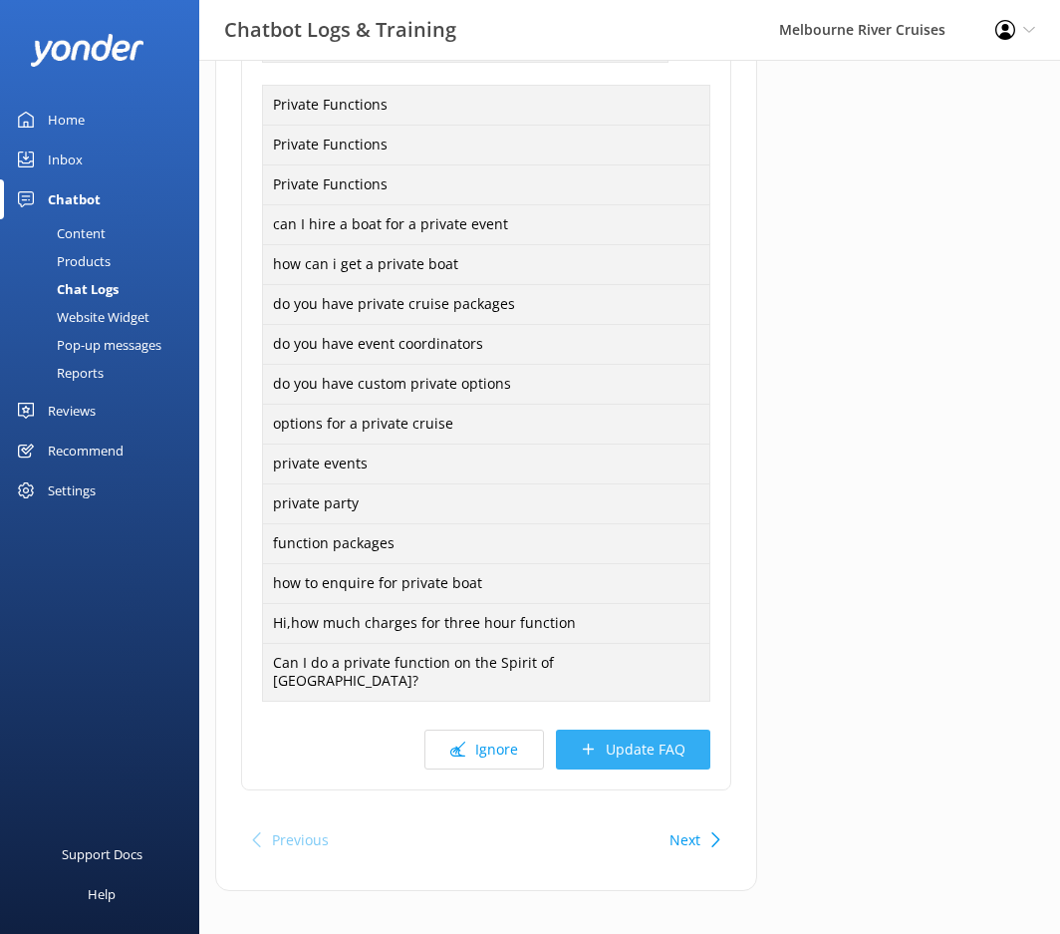
click at [641, 734] on button "Update FAQ" at bounding box center [633, 750] width 154 height 40
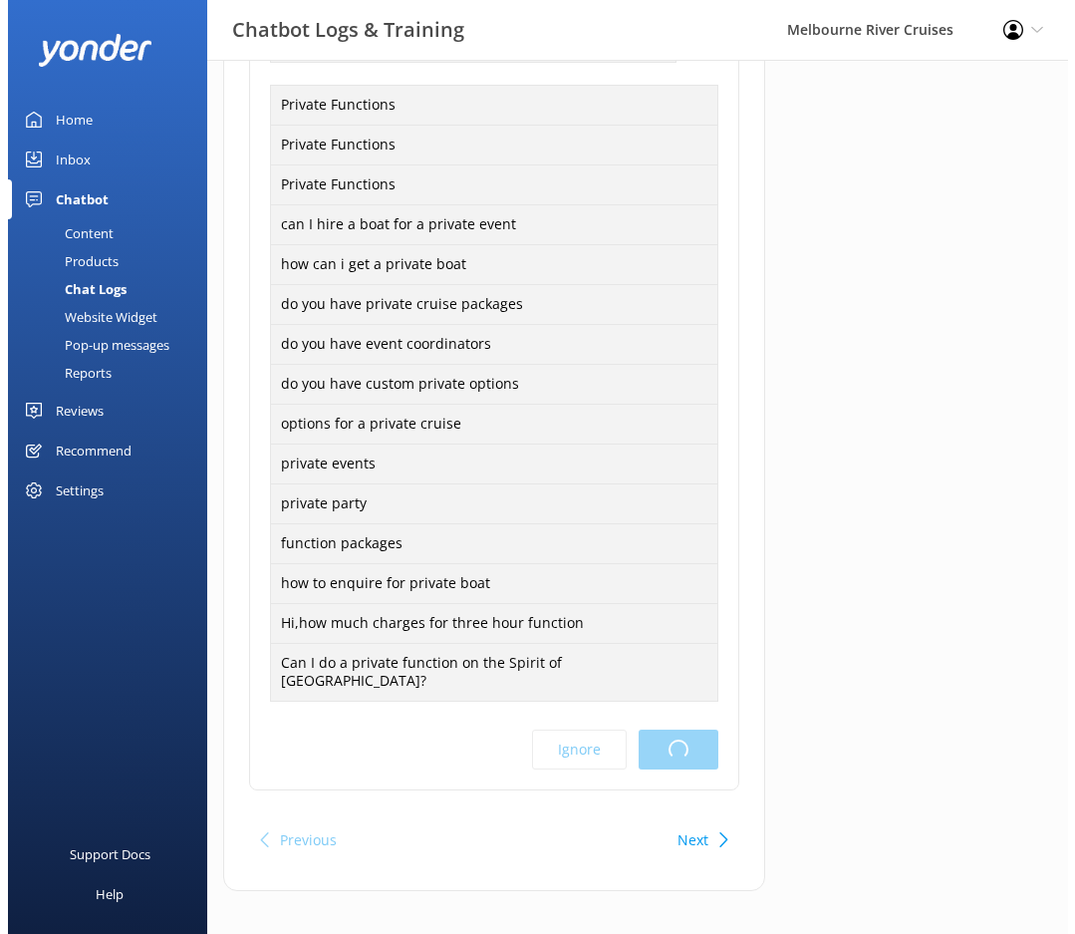
scroll to position [0, 0]
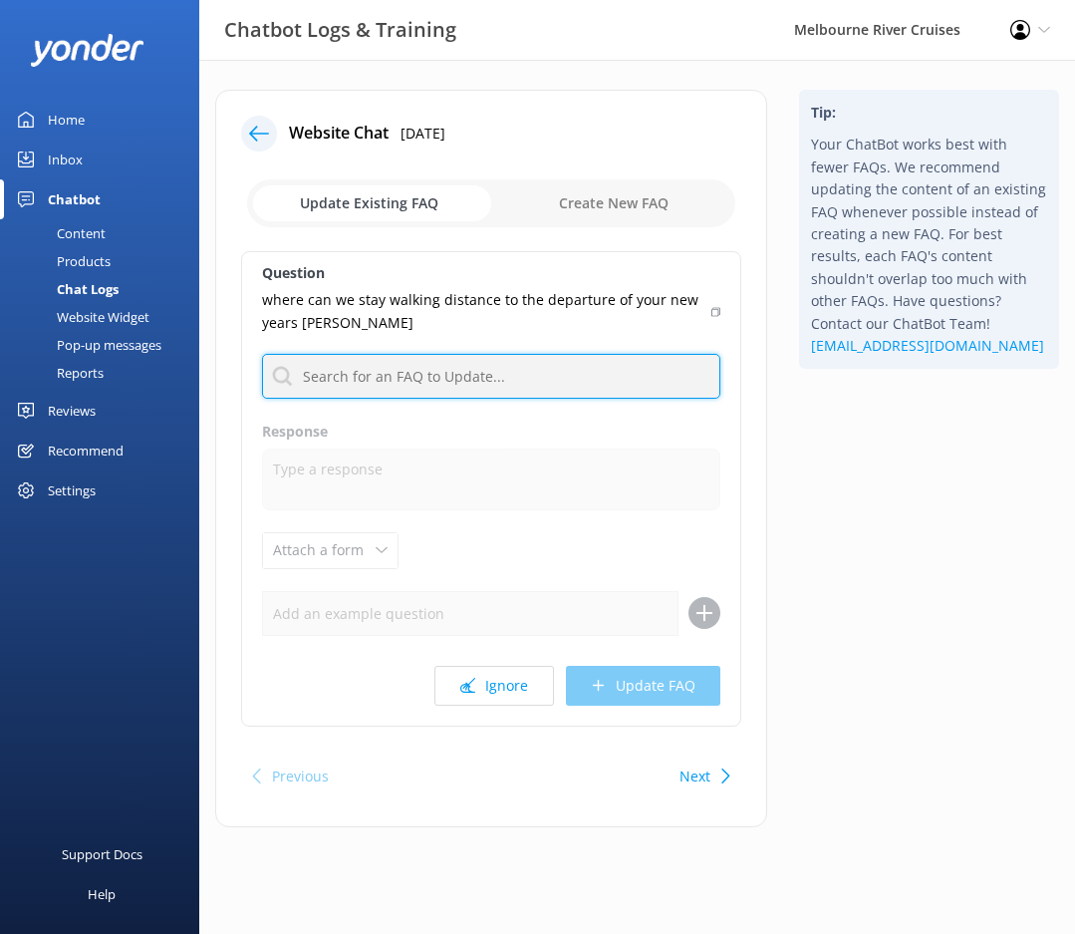
click at [551, 369] on input "text" at bounding box center [491, 376] width 458 height 45
type input "location"
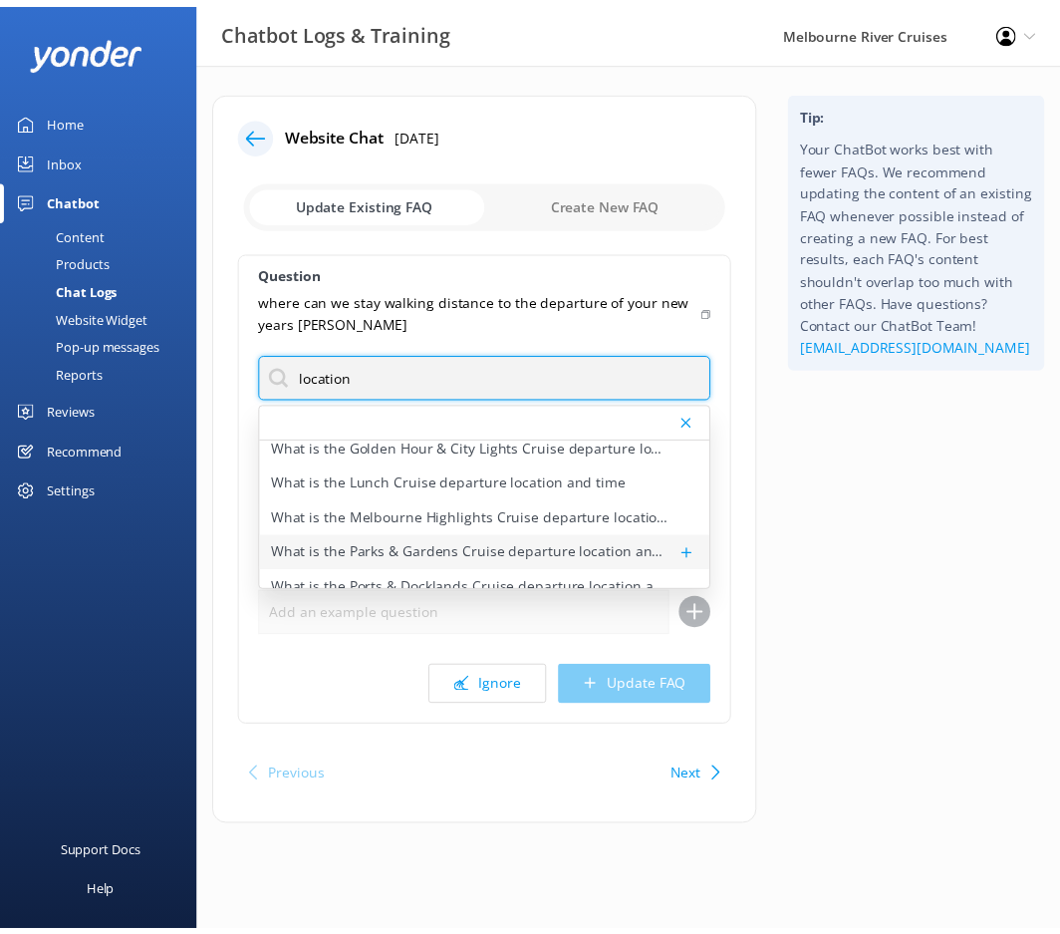
scroll to position [130, 0]
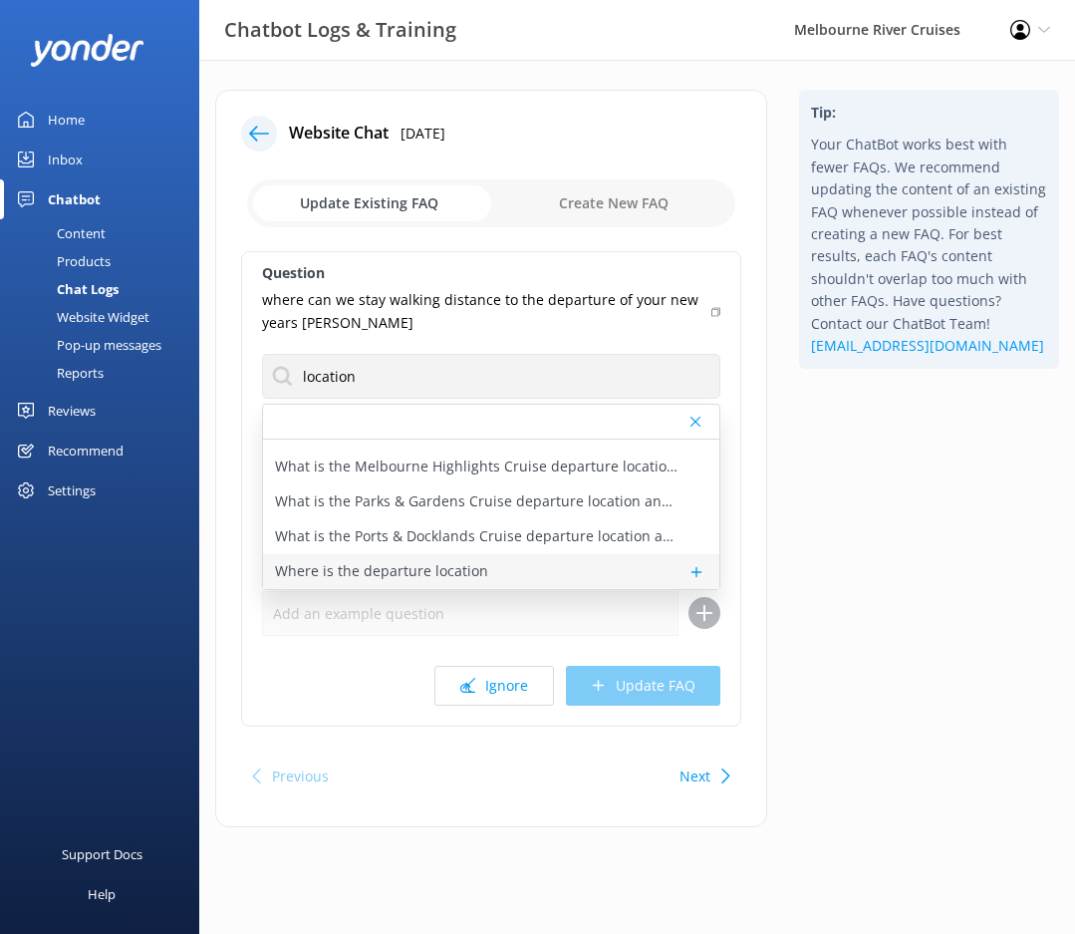
click at [482, 568] on div "Where is the departure location" at bounding box center [491, 571] width 456 height 35
type textarea "Our cruises depart from a few different locations along [GEOGRAPHIC_DATA] and F…"
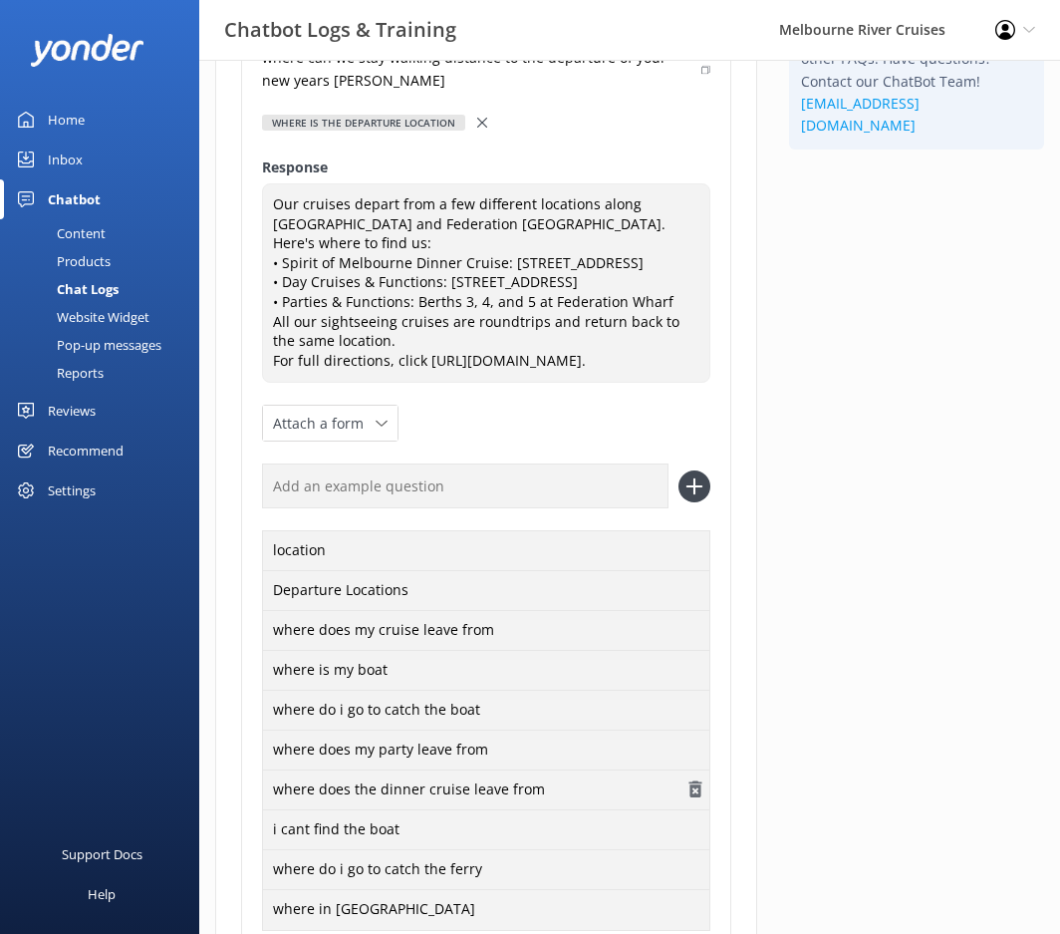
scroll to position [399, 0]
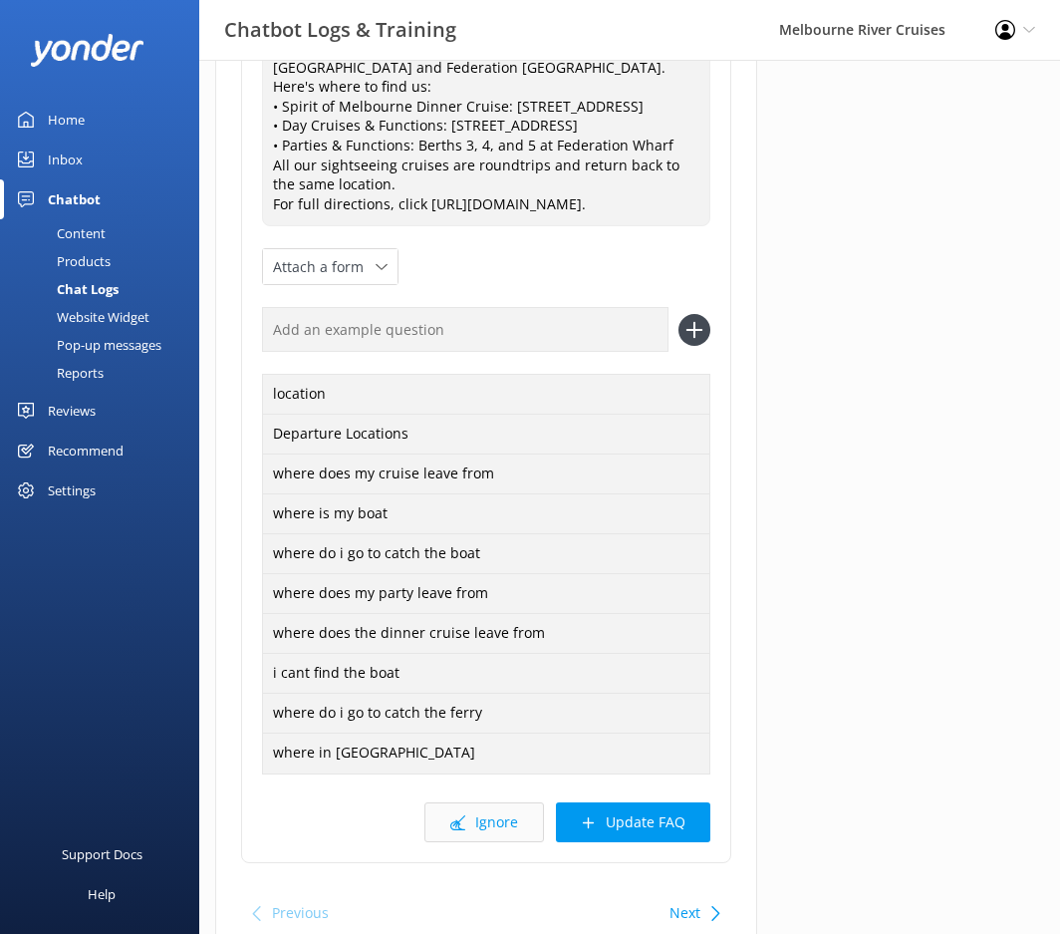
click at [492, 842] on button "Ignore" at bounding box center [485, 822] width 120 height 40
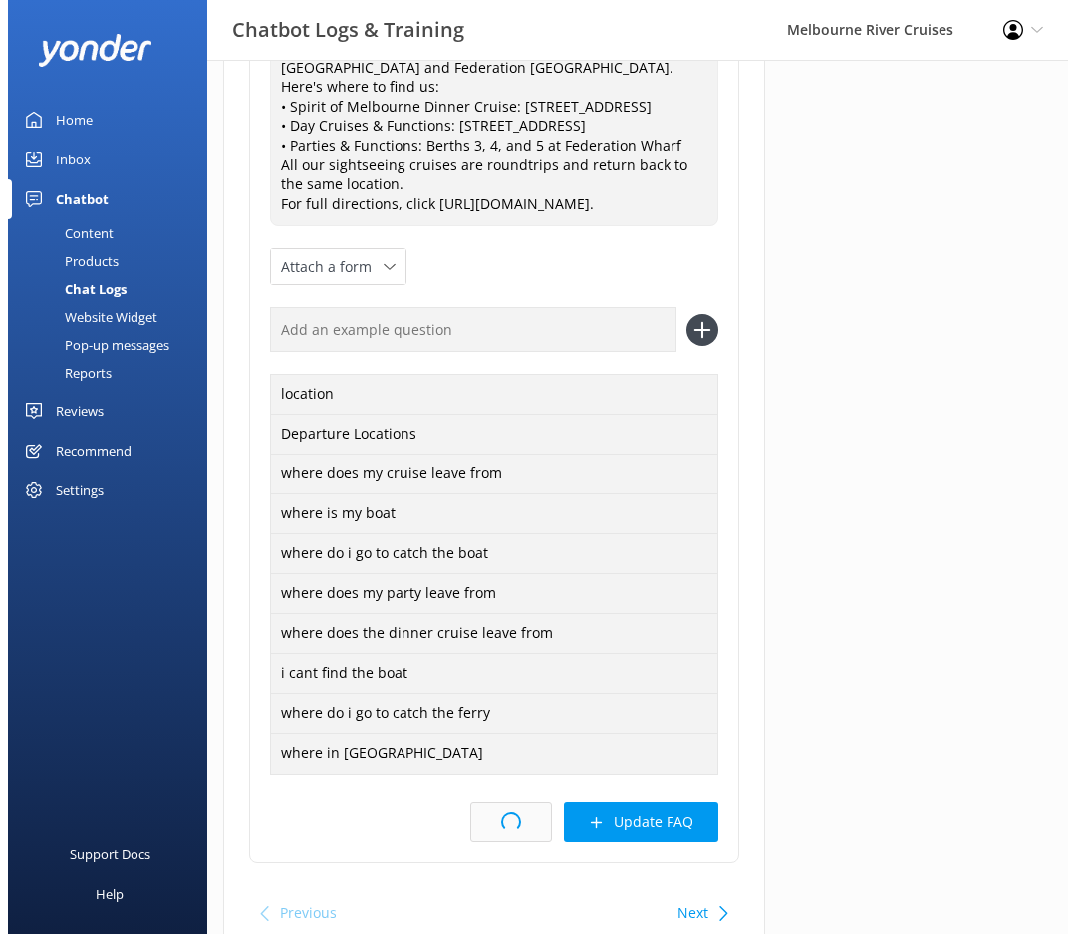
scroll to position [0, 0]
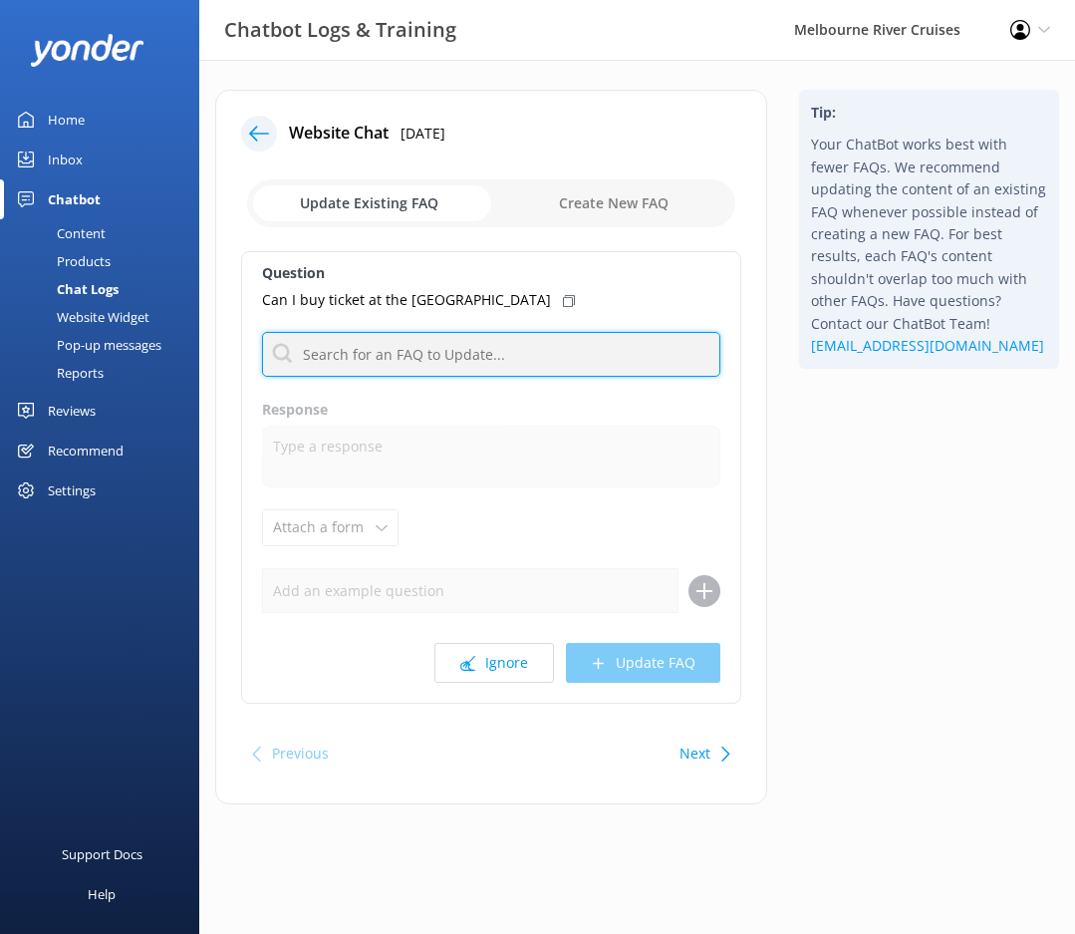
click at [529, 341] on input "text" at bounding box center [491, 354] width 458 height 45
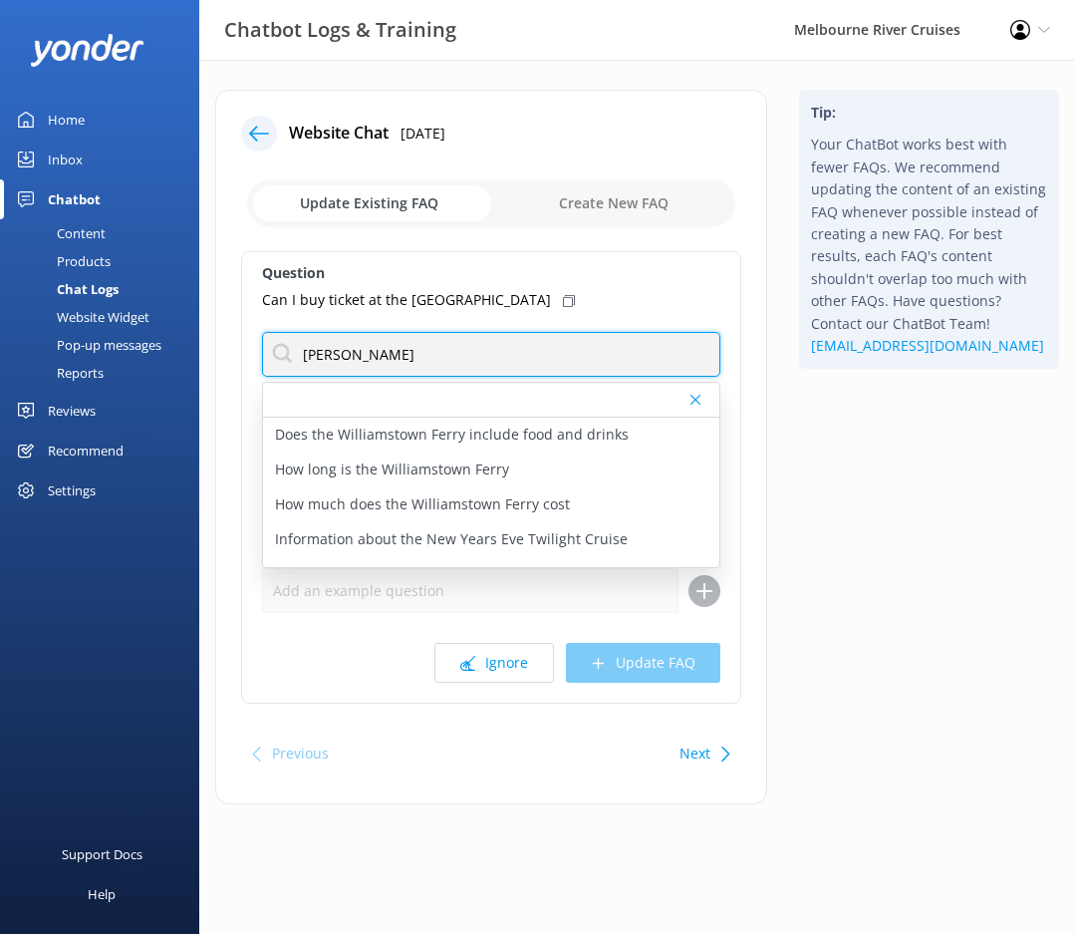
type input "[GEOGRAPHIC_DATA]"
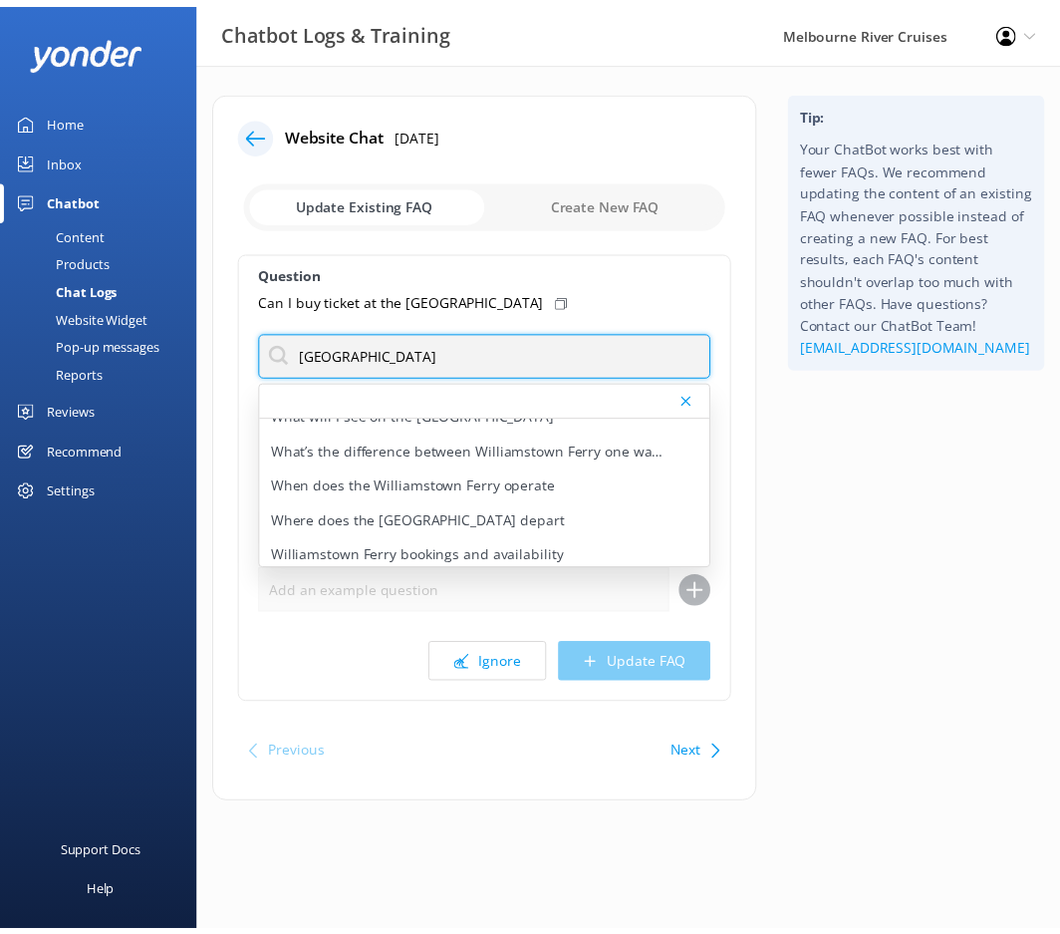
scroll to position [199, 0]
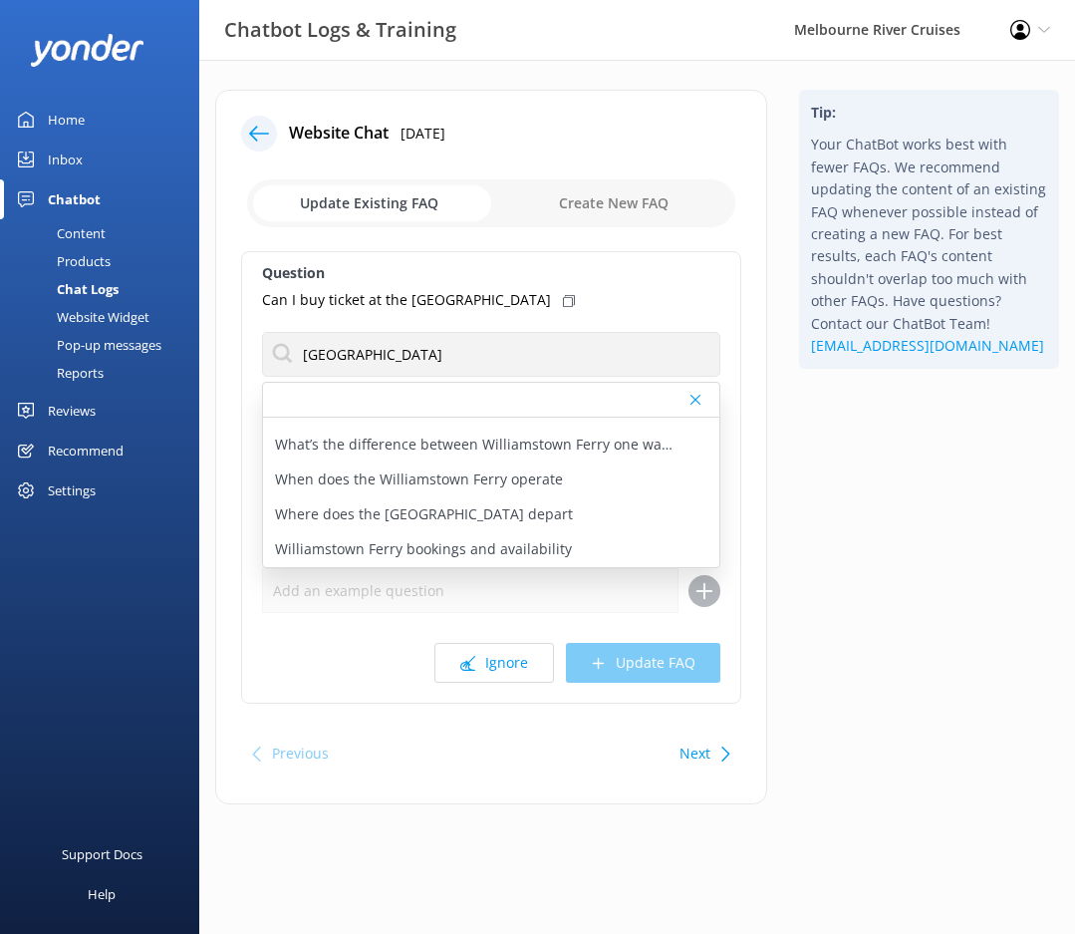
click at [600, 554] on div "Williamstown Ferry bookings and availability" at bounding box center [491, 549] width 456 height 35
type textarea "You can book one way or return tickets for the Williamstown Ferry online anytim…"
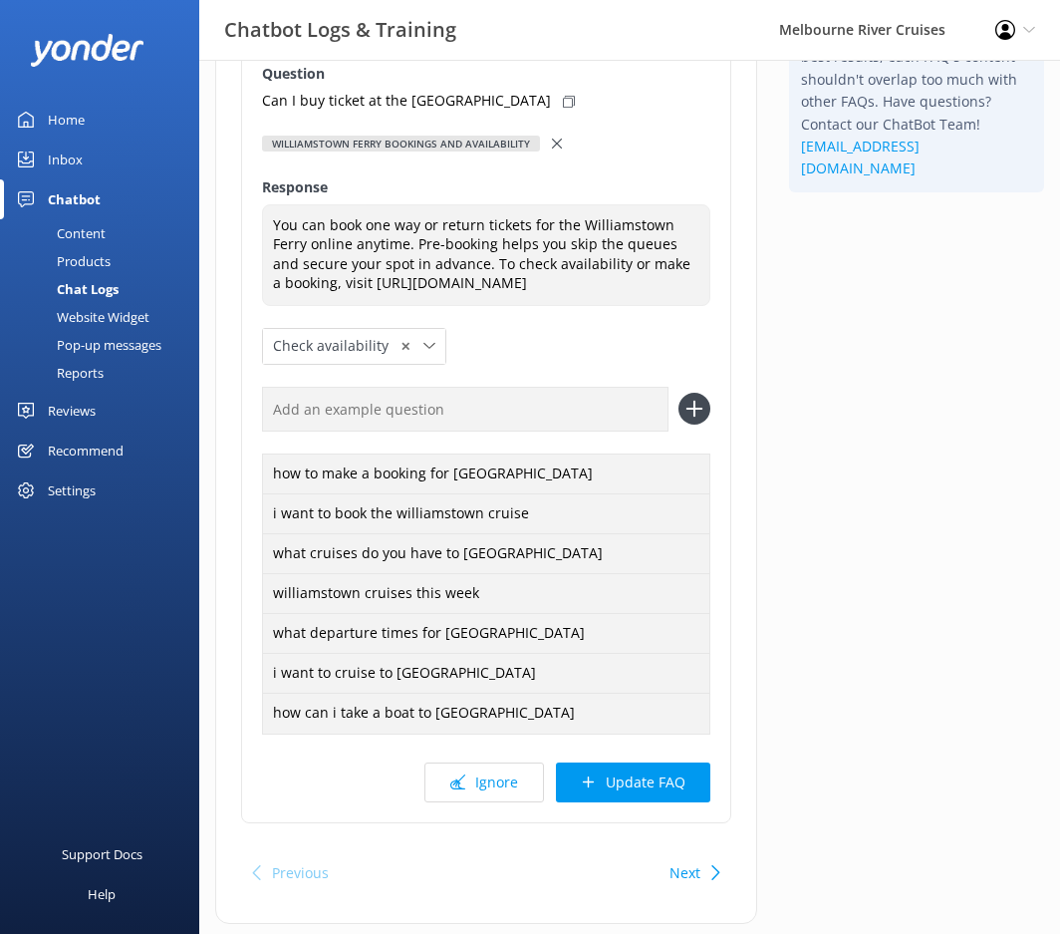
click at [644, 802] on button "Update FAQ" at bounding box center [633, 782] width 154 height 40
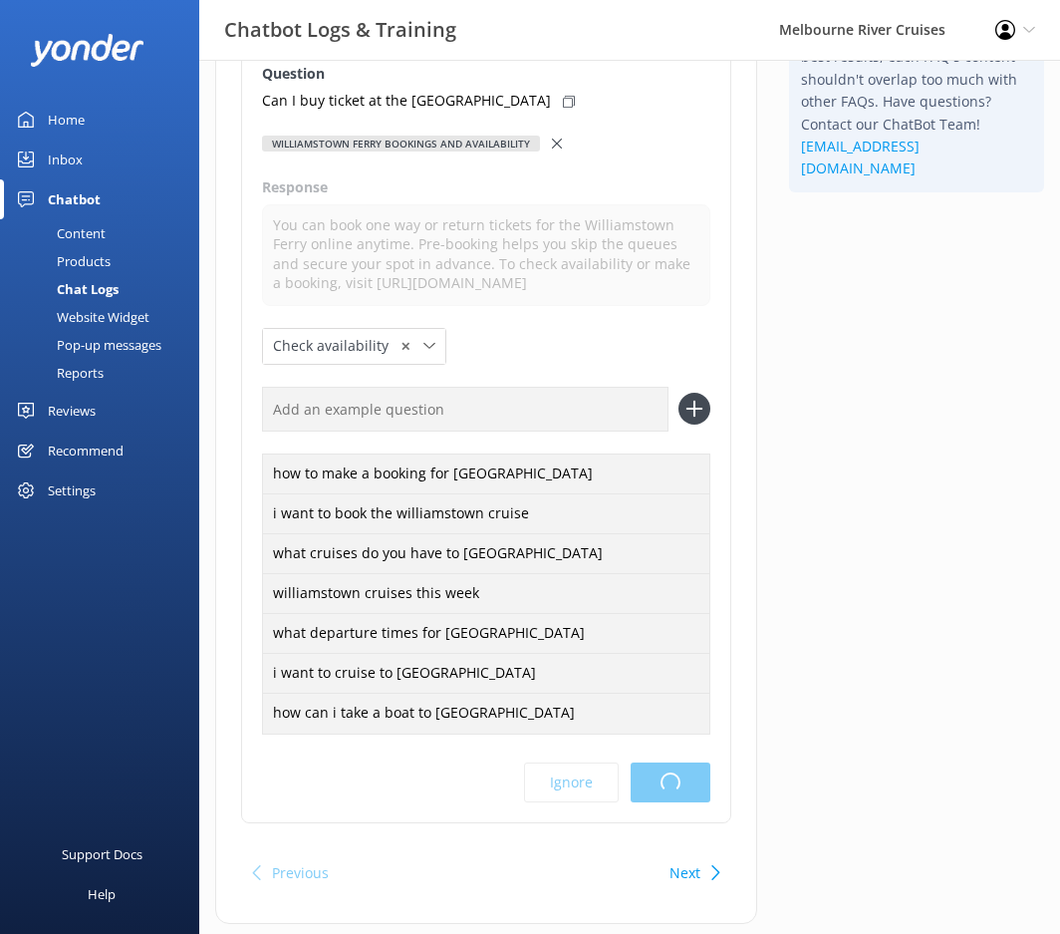
scroll to position [0, 0]
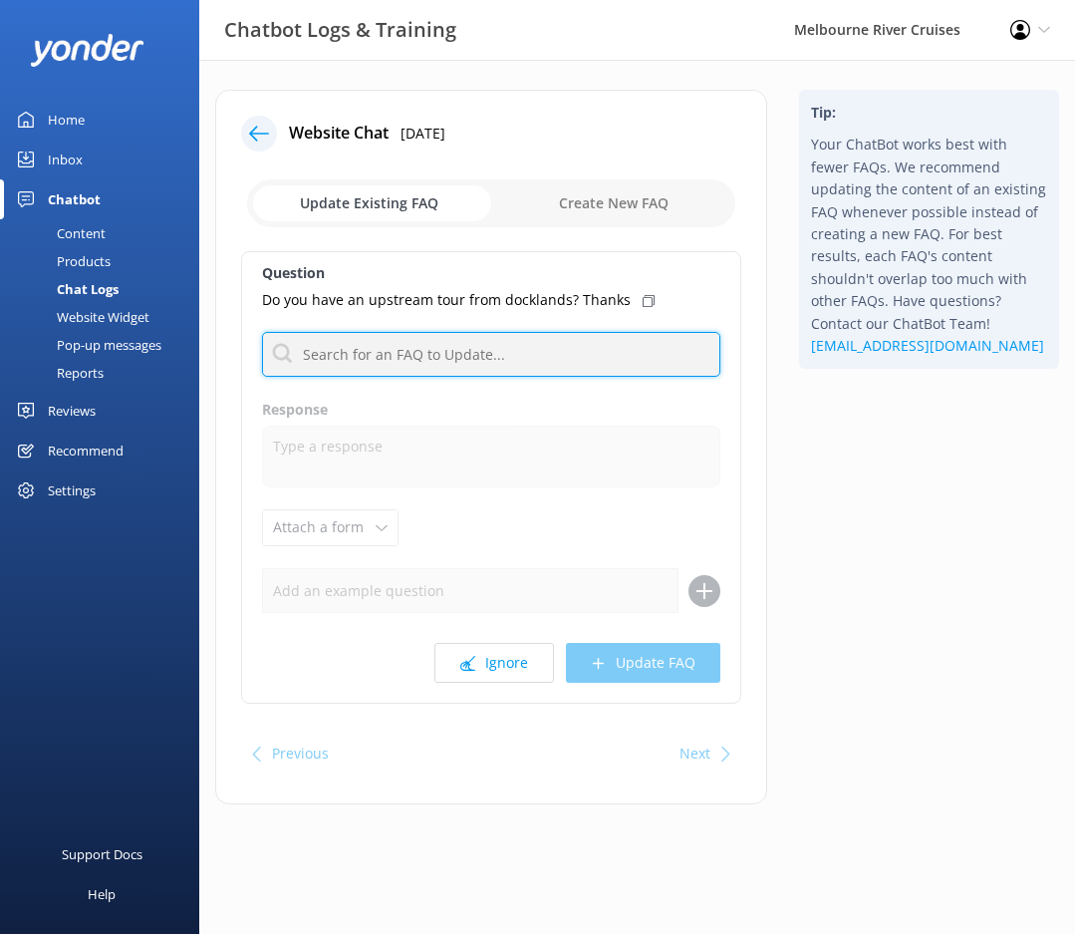
click at [482, 356] on input "text" at bounding box center [491, 354] width 458 height 45
click at [798, 636] on div "Tip: Your ChatBot works best with fewer FAQs. We recommend updating the content…" at bounding box center [929, 457] width 292 height 735
click at [515, 664] on button "Ignore" at bounding box center [495, 663] width 120 height 40
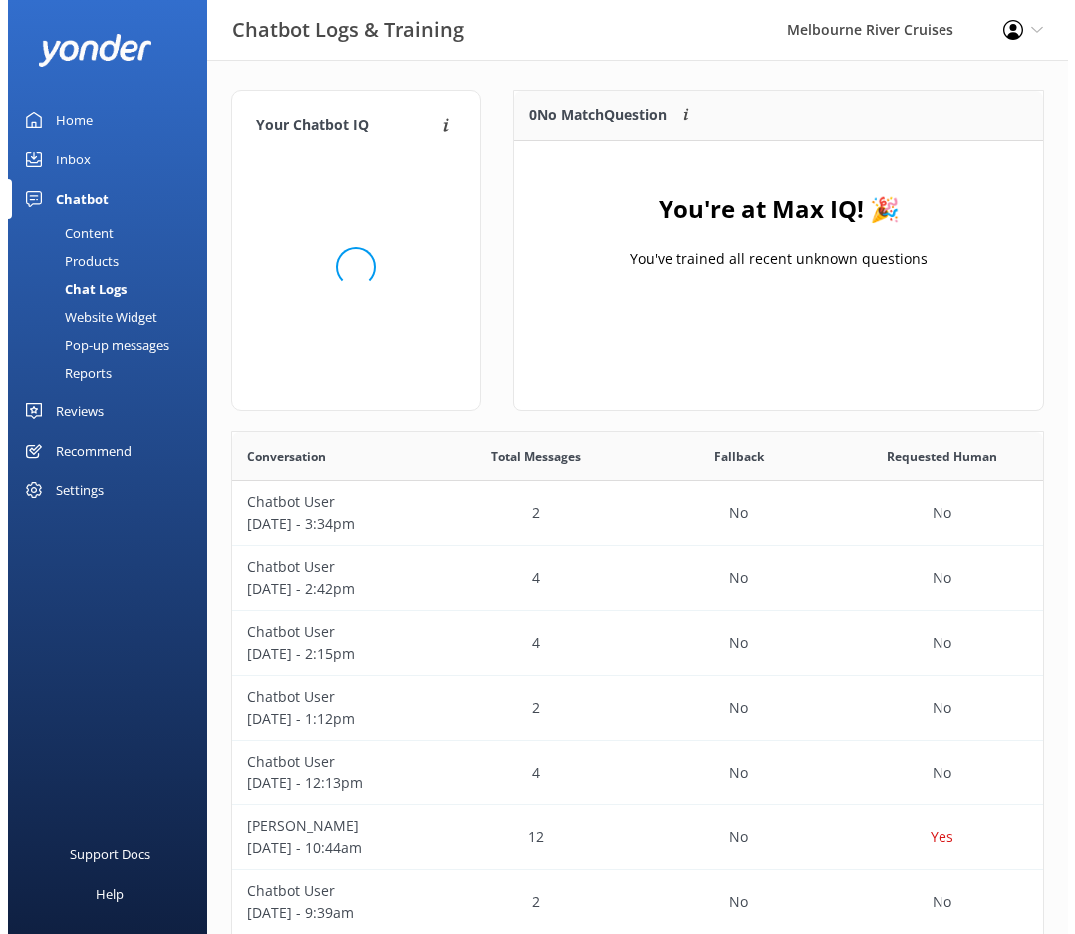
scroll to position [234, 515]
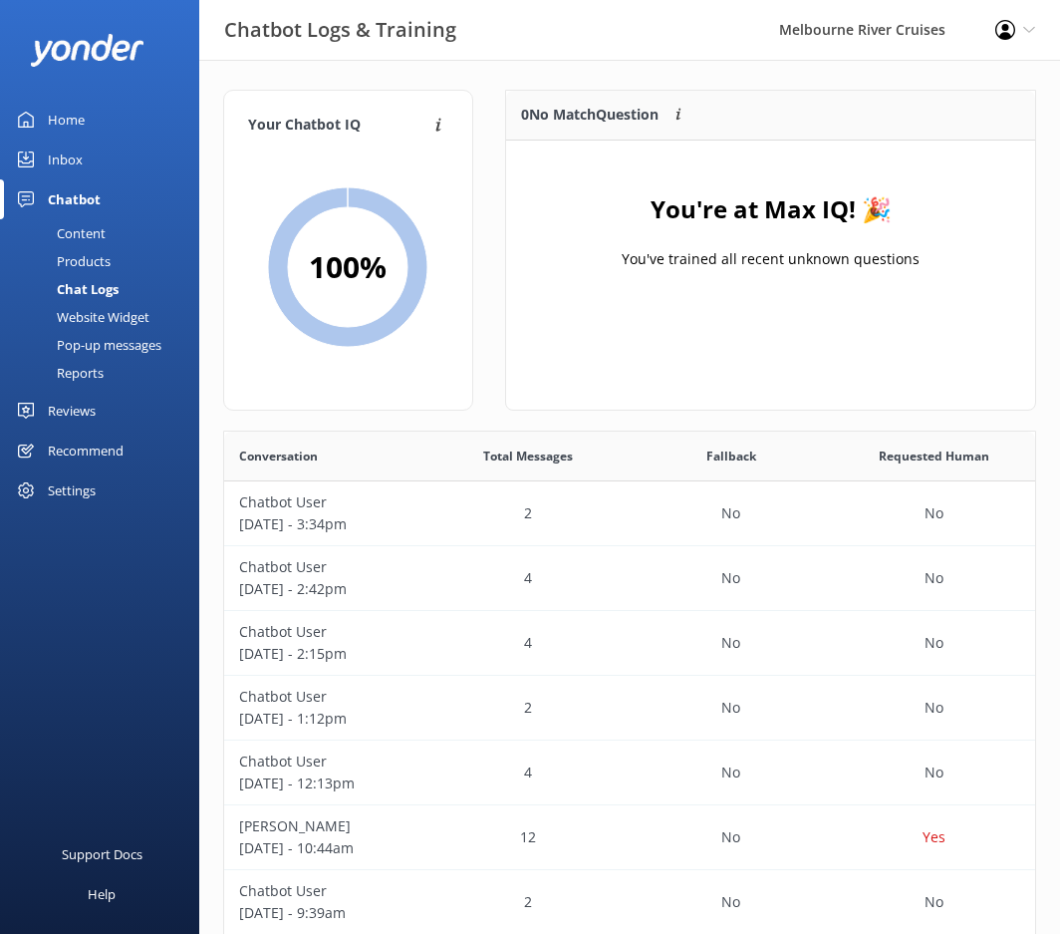
click at [50, 168] on div "Inbox" at bounding box center [65, 160] width 35 height 40
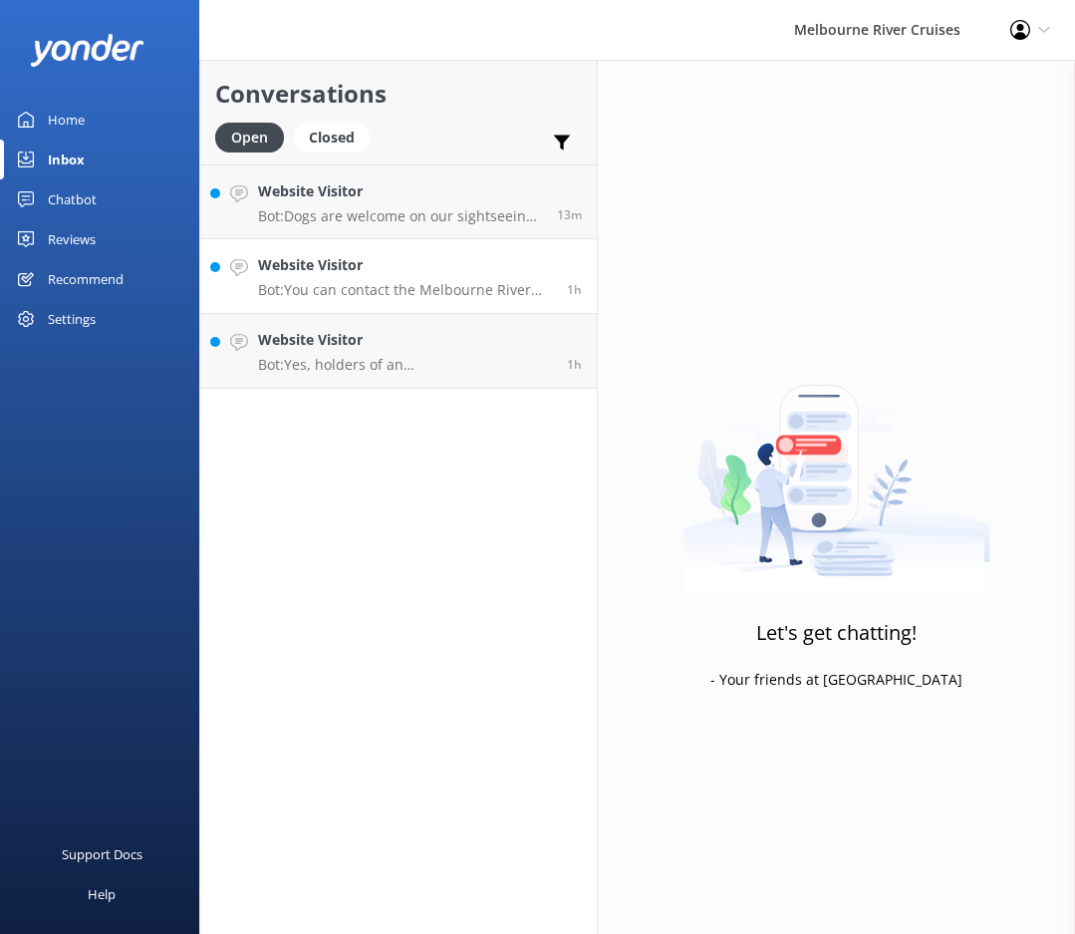
click at [389, 250] on link "Website Visitor Bot: You can contact the Melbourne River Cruises team by emaili…" at bounding box center [398, 276] width 397 height 75
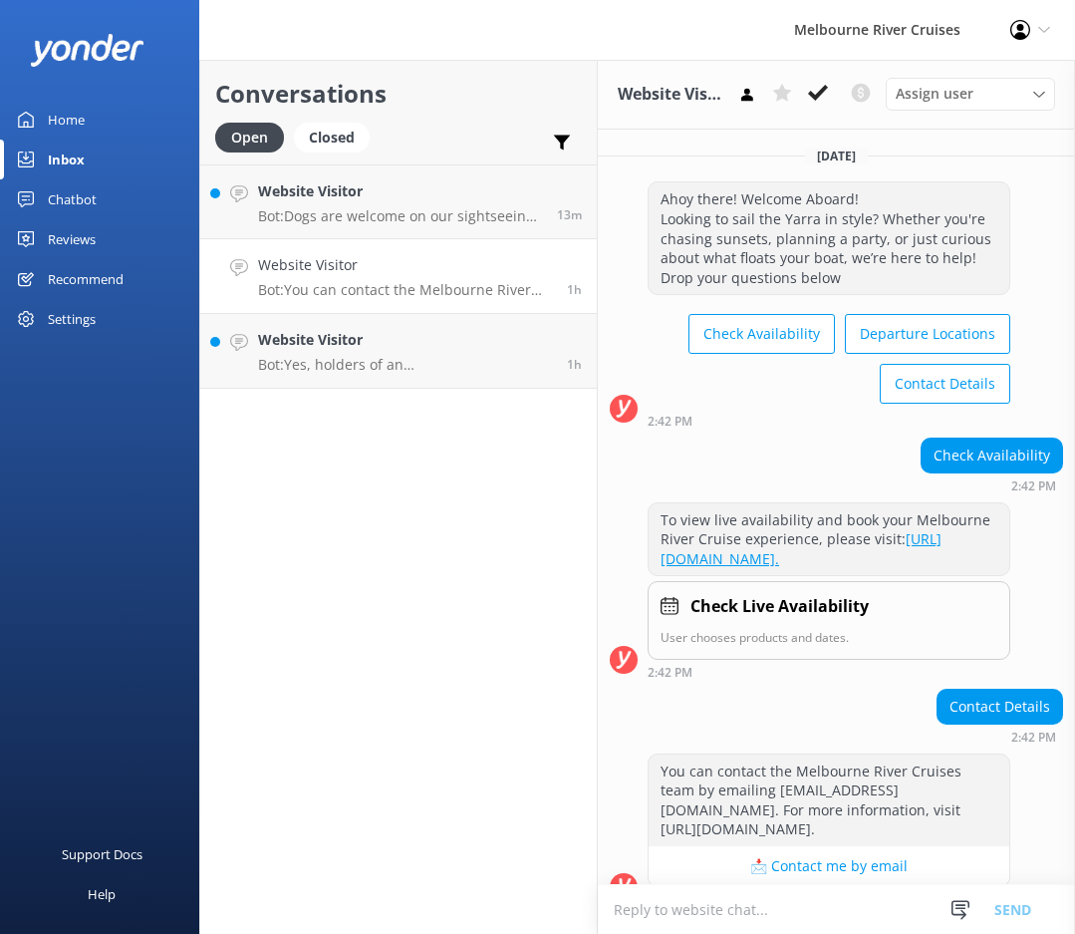
scroll to position [52, 0]
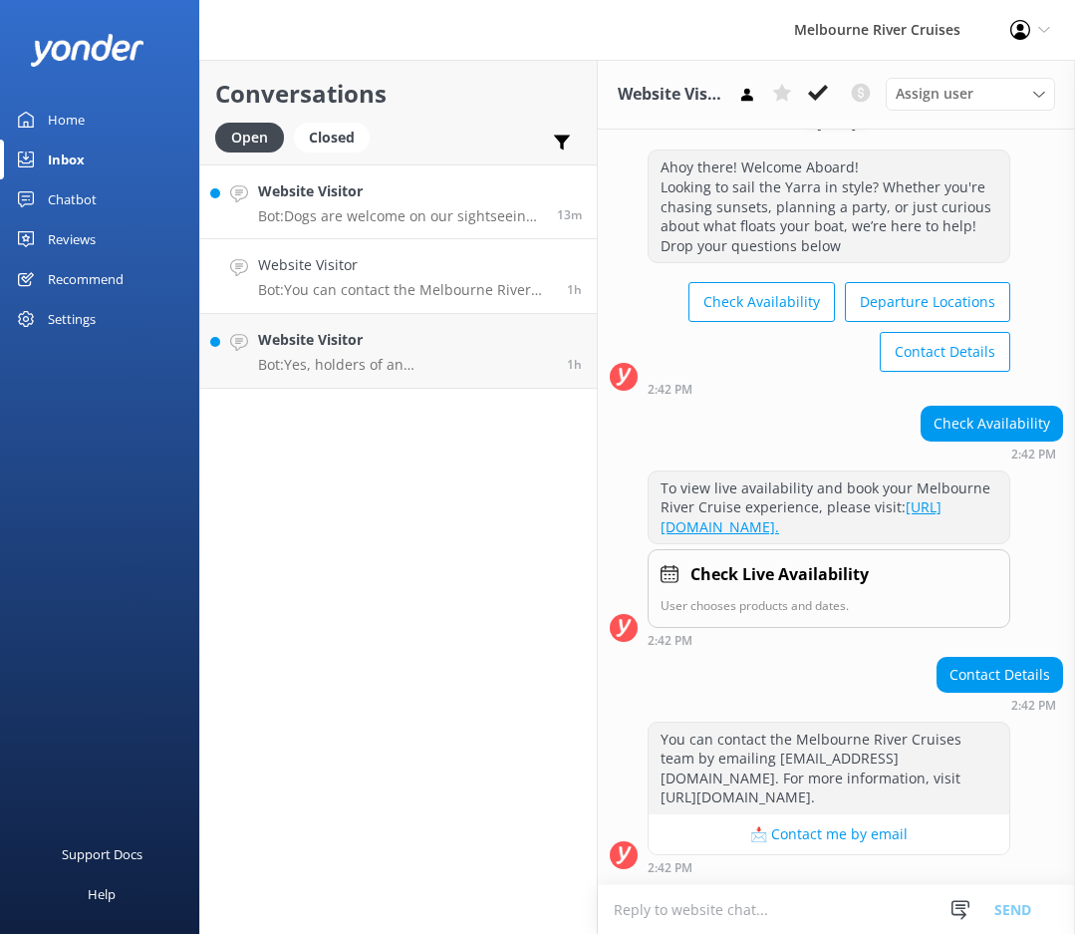
click at [434, 212] on p "Bot: Dogs are welcome on our sightseeing cruise! We just ask that they remain o…" at bounding box center [400, 216] width 284 height 18
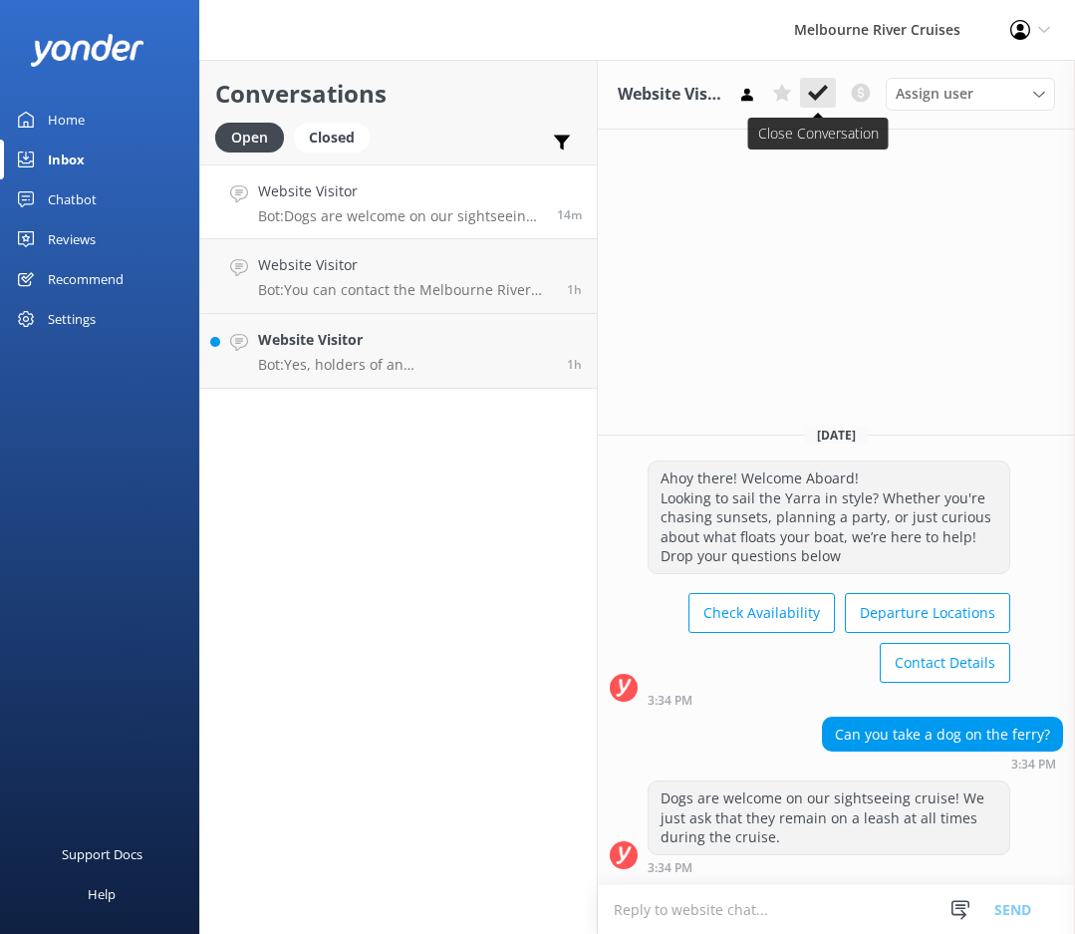
click at [816, 92] on icon at bounding box center [818, 93] width 20 height 20
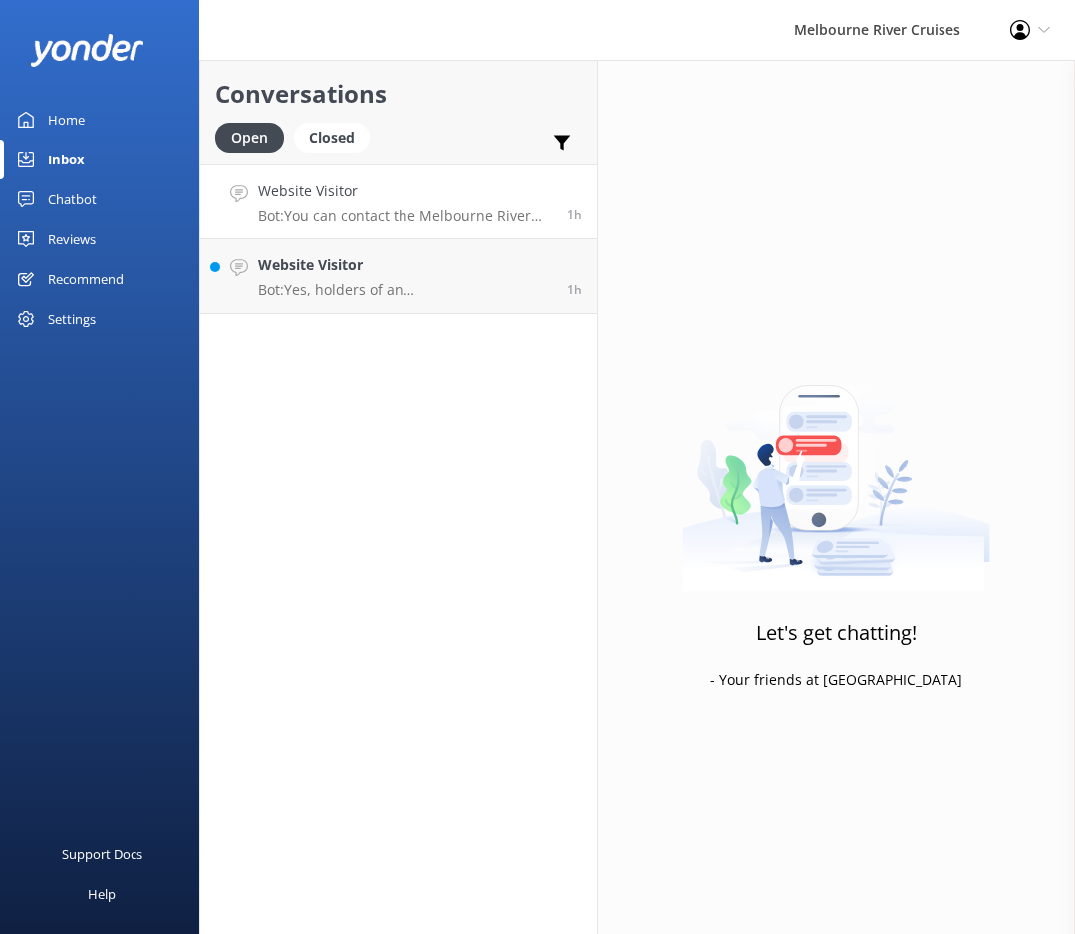
click at [469, 233] on link "Website Visitor Bot: You can contact the Melbourne River Cruises team by emaili…" at bounding box center [398, 201] width 397 height 75
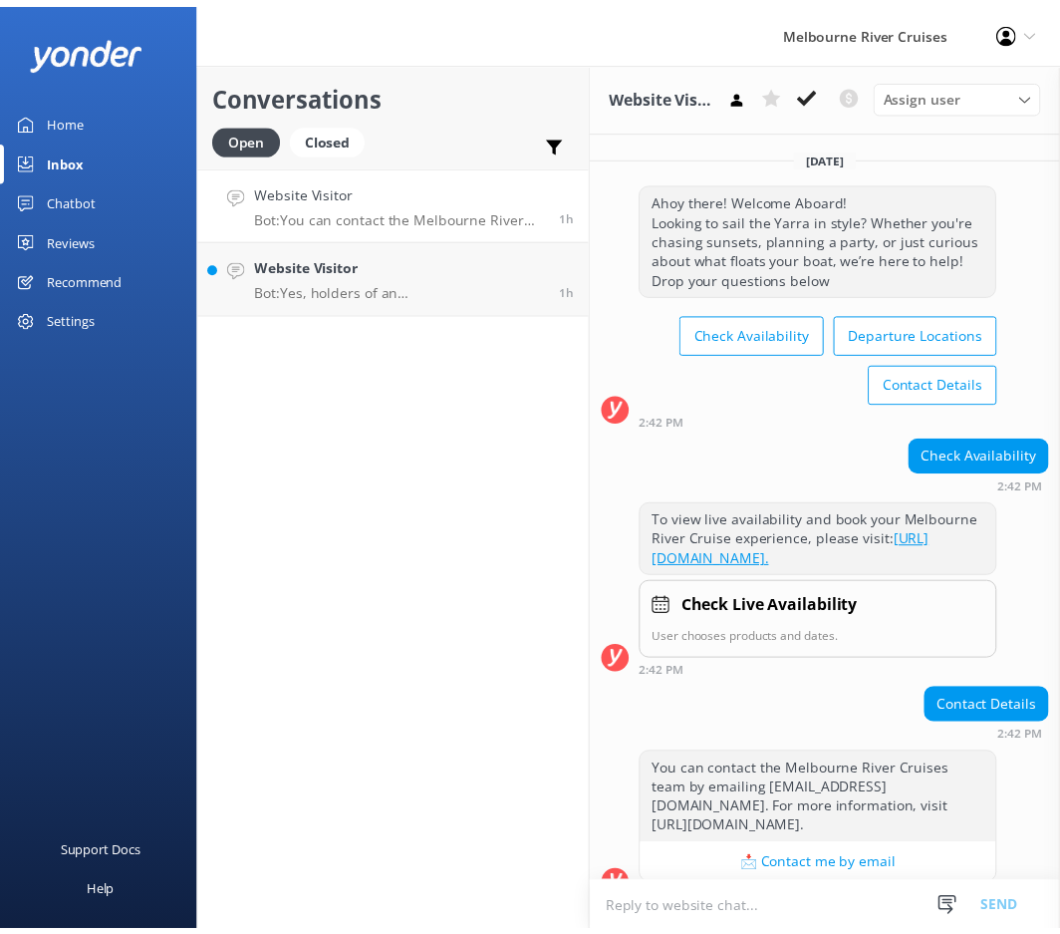
scroll to position [52, 0]
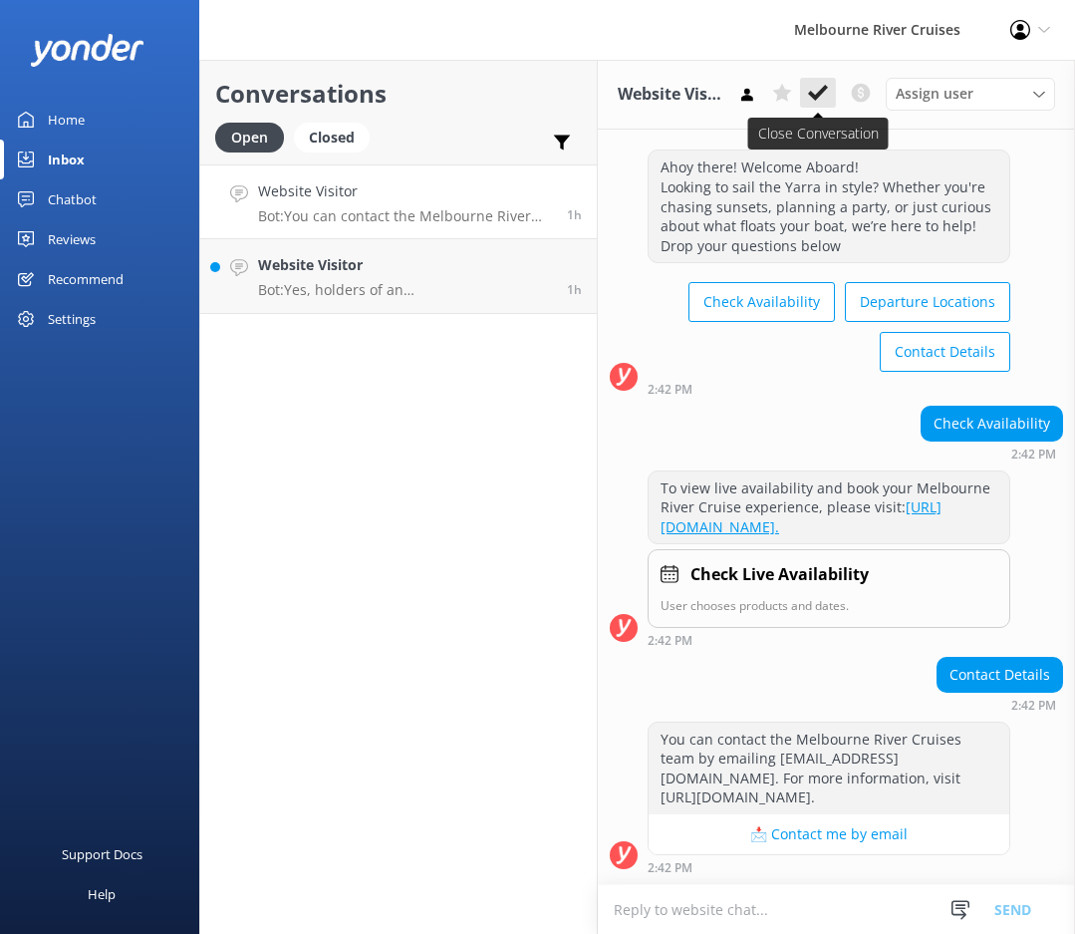
click at [819, 90] on icon at bounding box center [818, 93] width 20 height 20
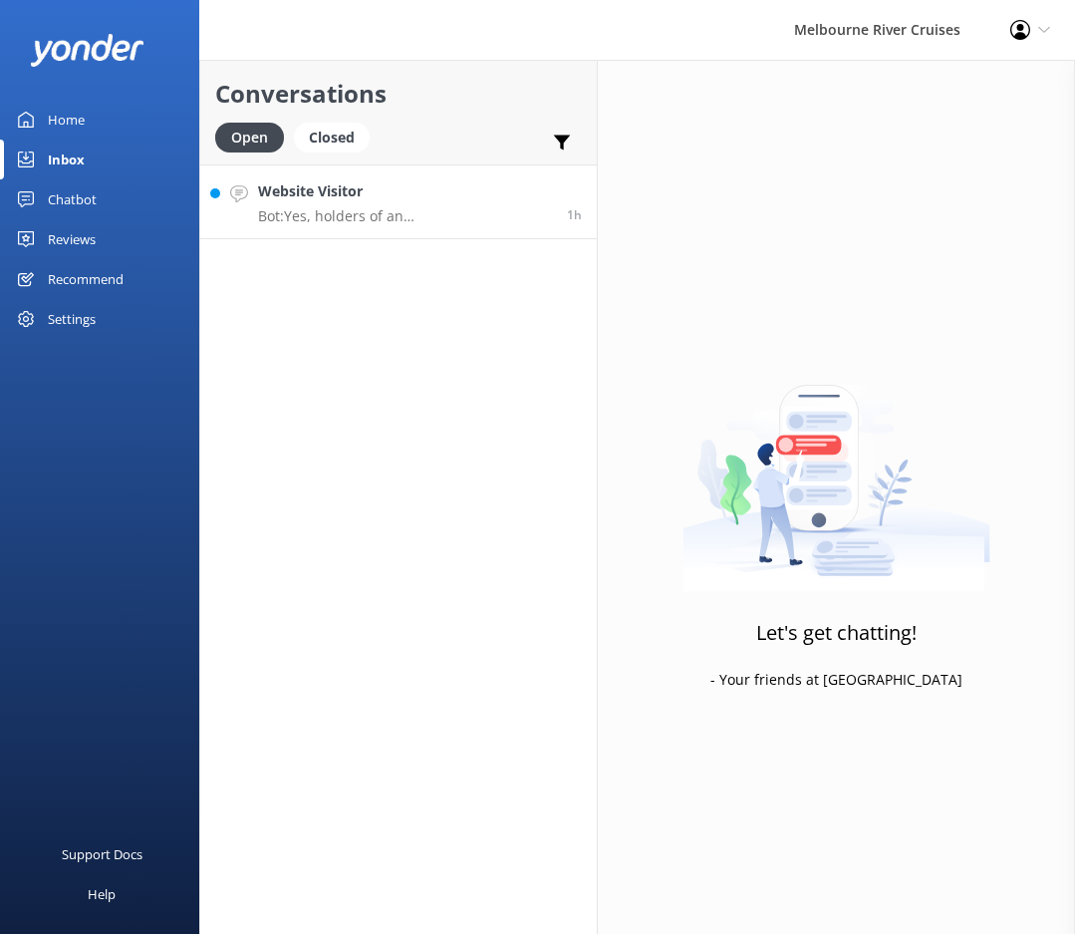
click at [436, 218] on p "Bot: Yes, holders of an [DEMOGRAPHIC_DATA] student card are eligible for conces…" at bounding box center [405, 216] width 294 height 18
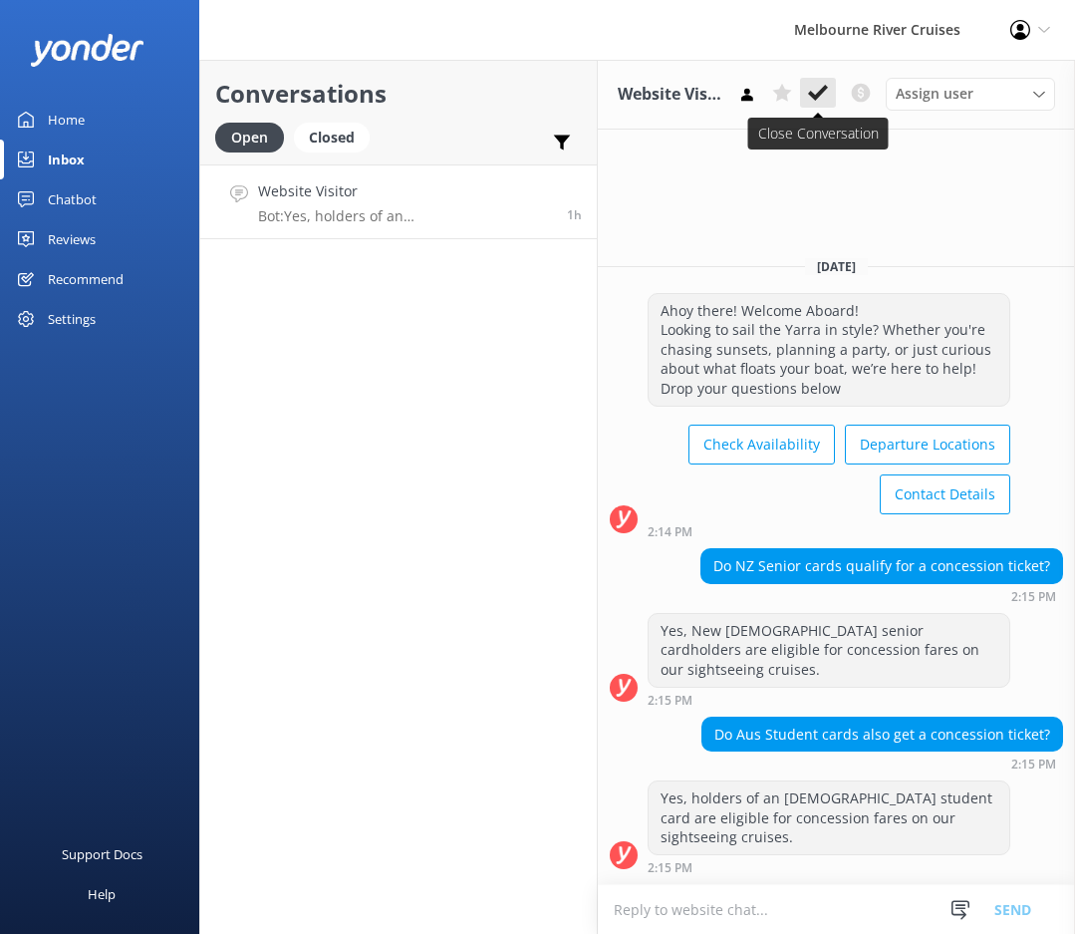
click at [819, 97] on use at bounding box center [818, 93] width 20 height 16
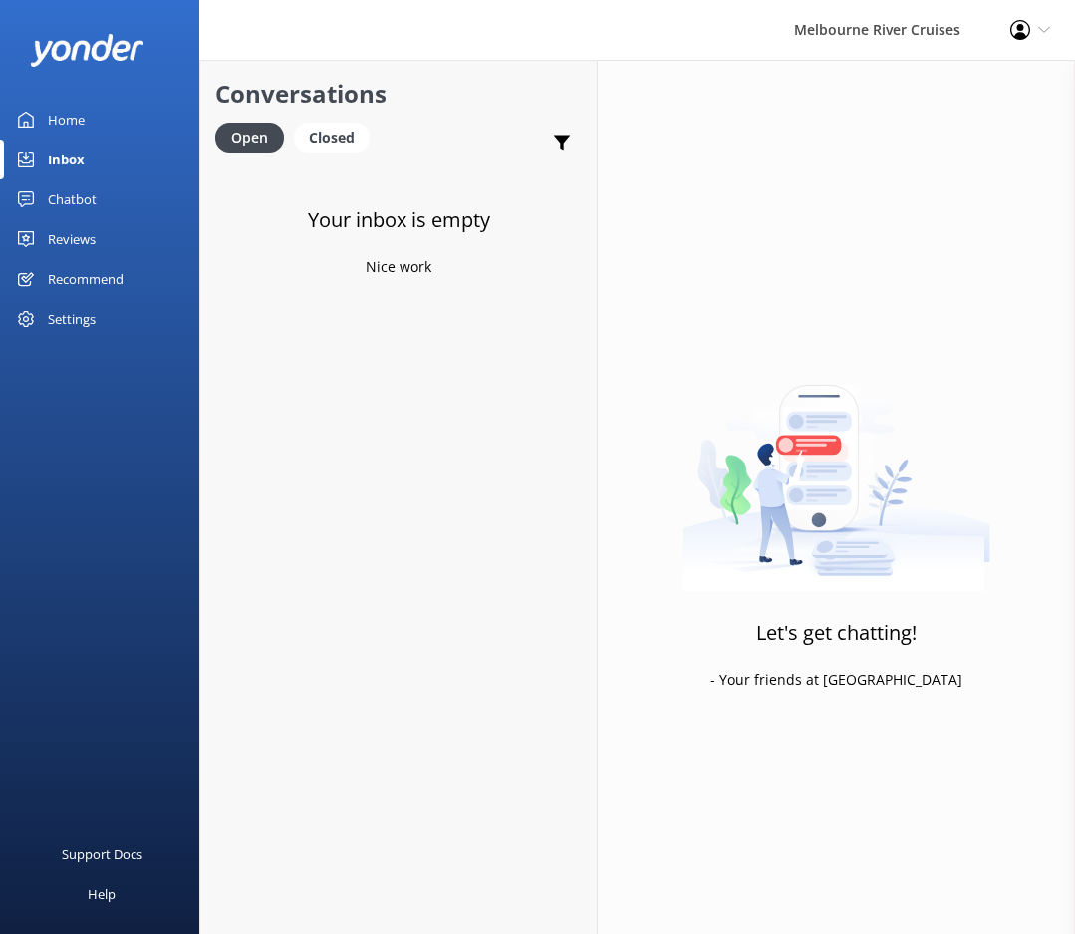
click at [112, 113] on link "Home" at bounding box center [99, 120] width 199 height 40
